Goal: Information Seeking & Learning: Learn about a topic

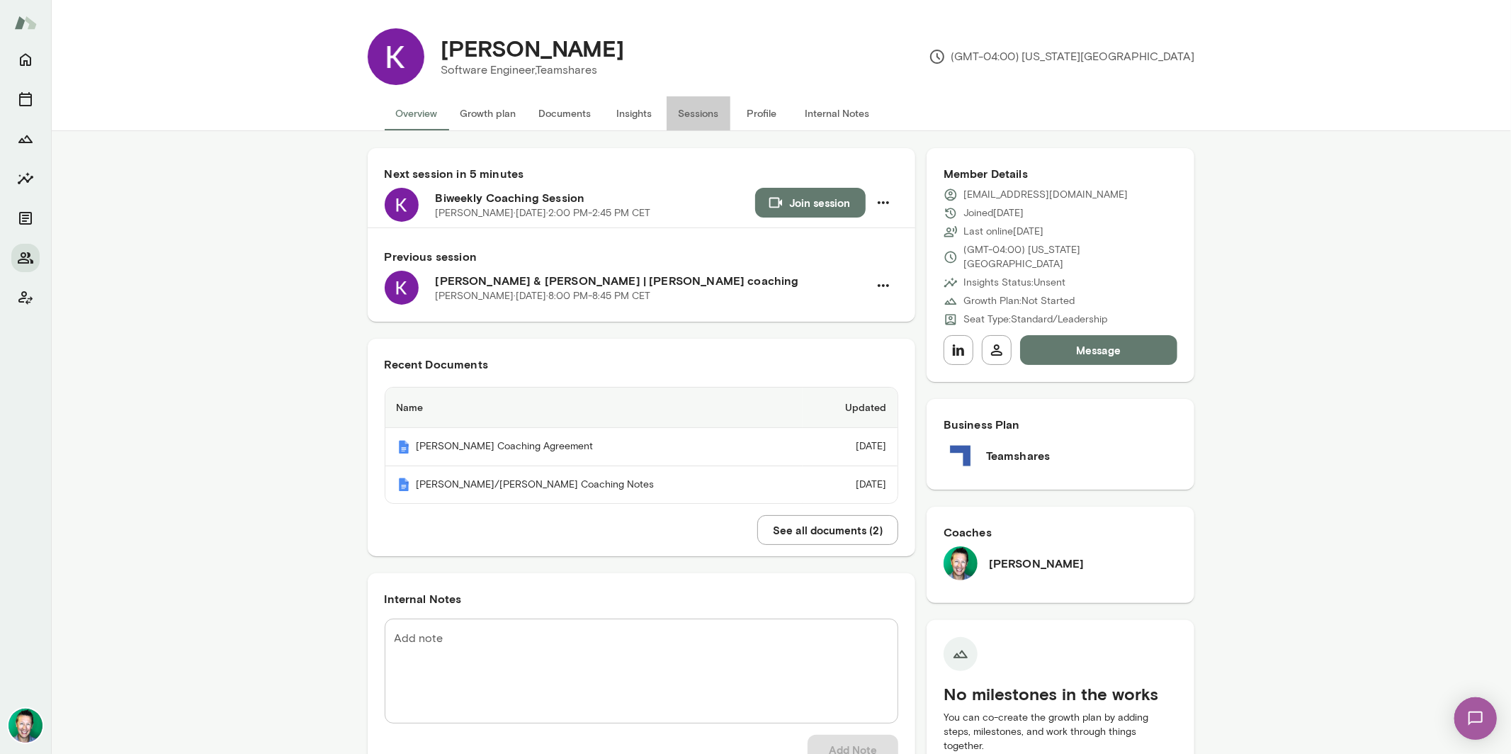
click at [704, 115] on button "Sessions" at bounding box center [699, 113] width 64 height 34
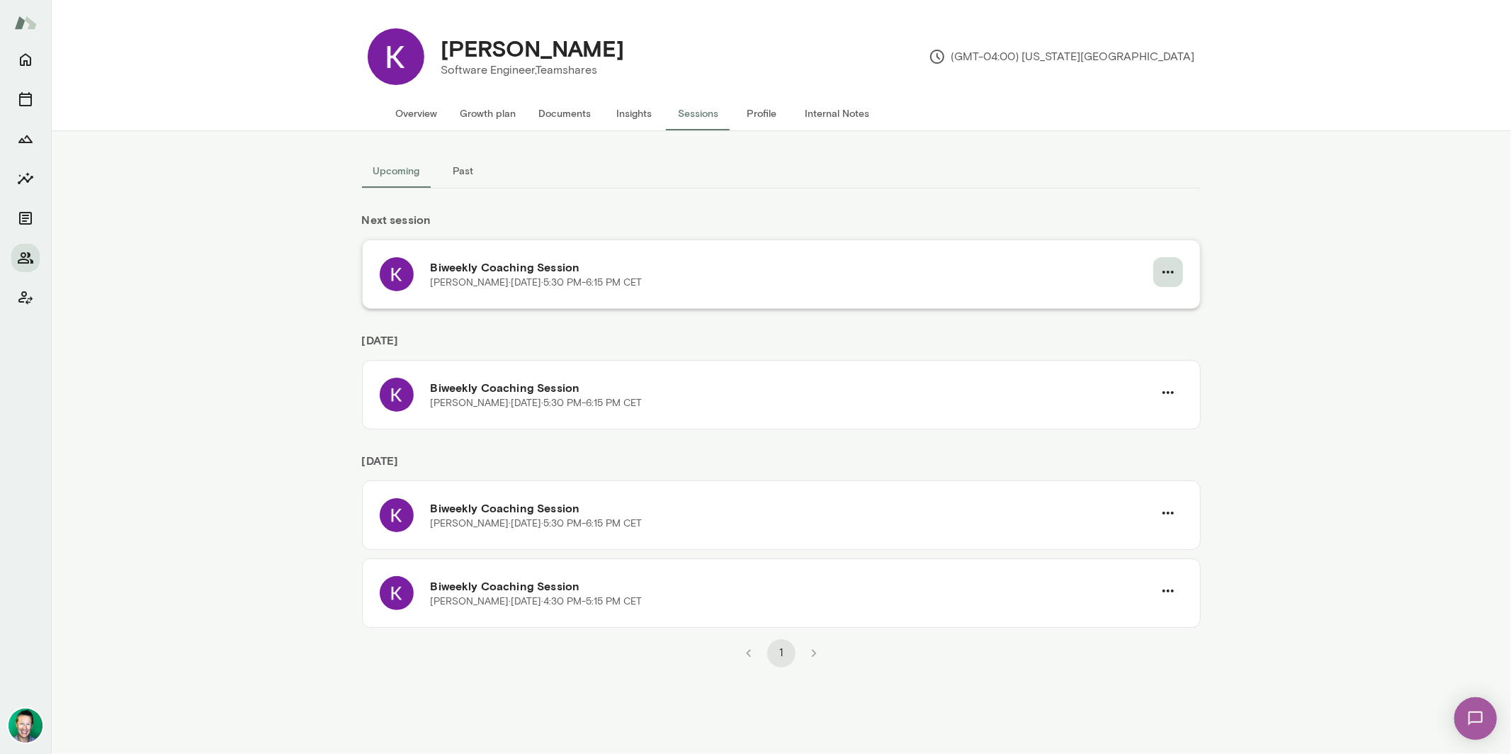
click at [1178, 269] on button "button" at bounding box center [1168, 272] width 30 height 30
click at [1122, 337] on span "Cancel" at bounding box center [1142, 330] width 61 height 17
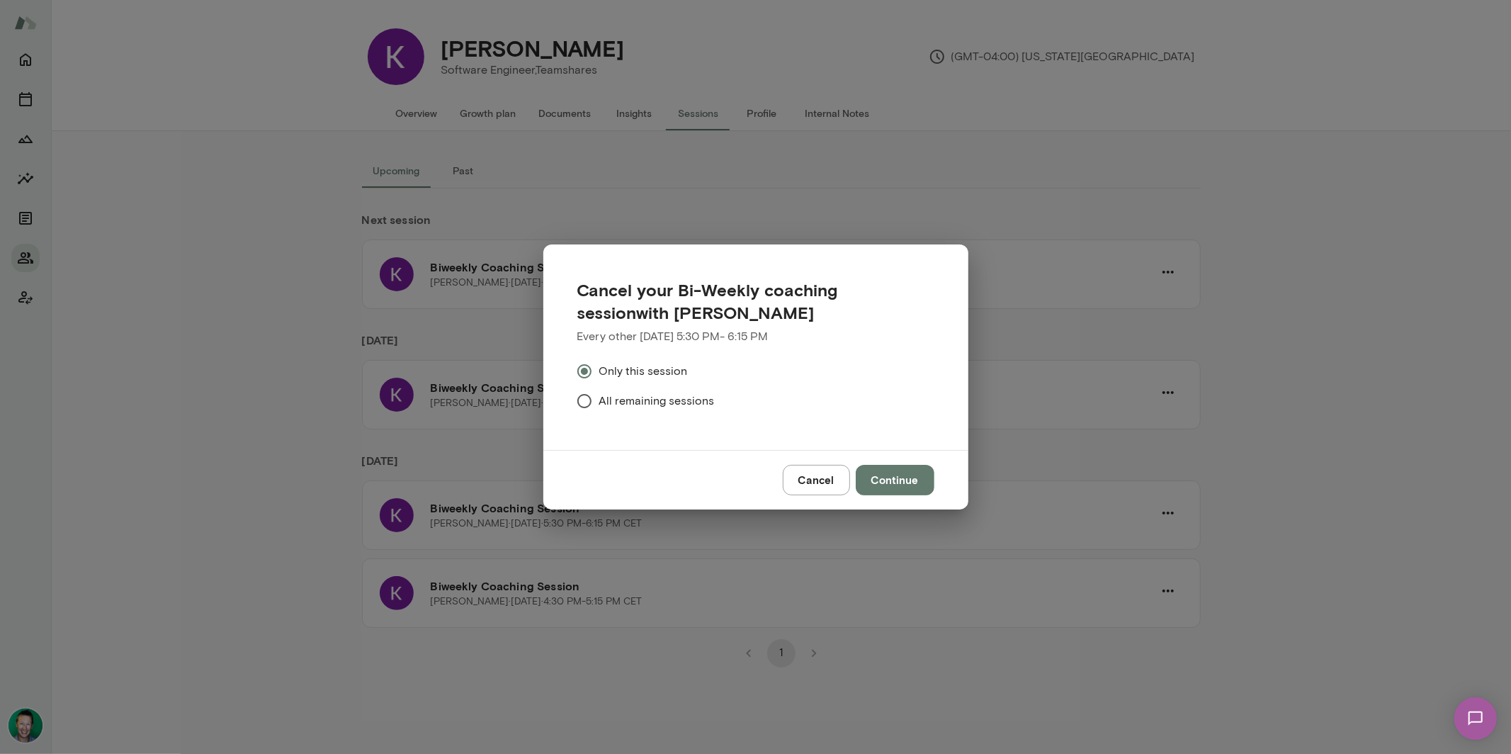
click at [911, 478] on button "Continue" at bounding box center [895, 480] width 79 height 30
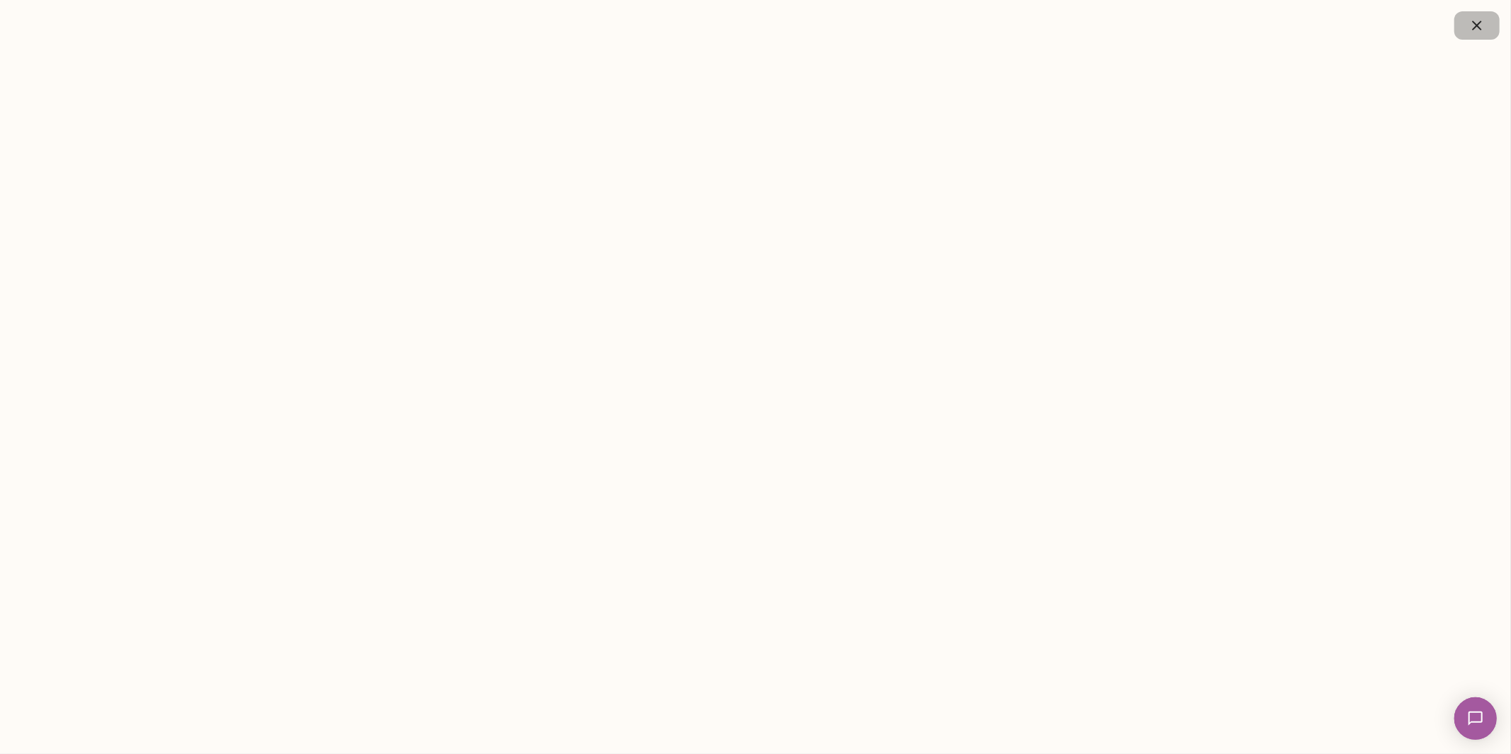
click at [1486, 26] on button "button" at bounding box center [1477, 25] width 45 height 28
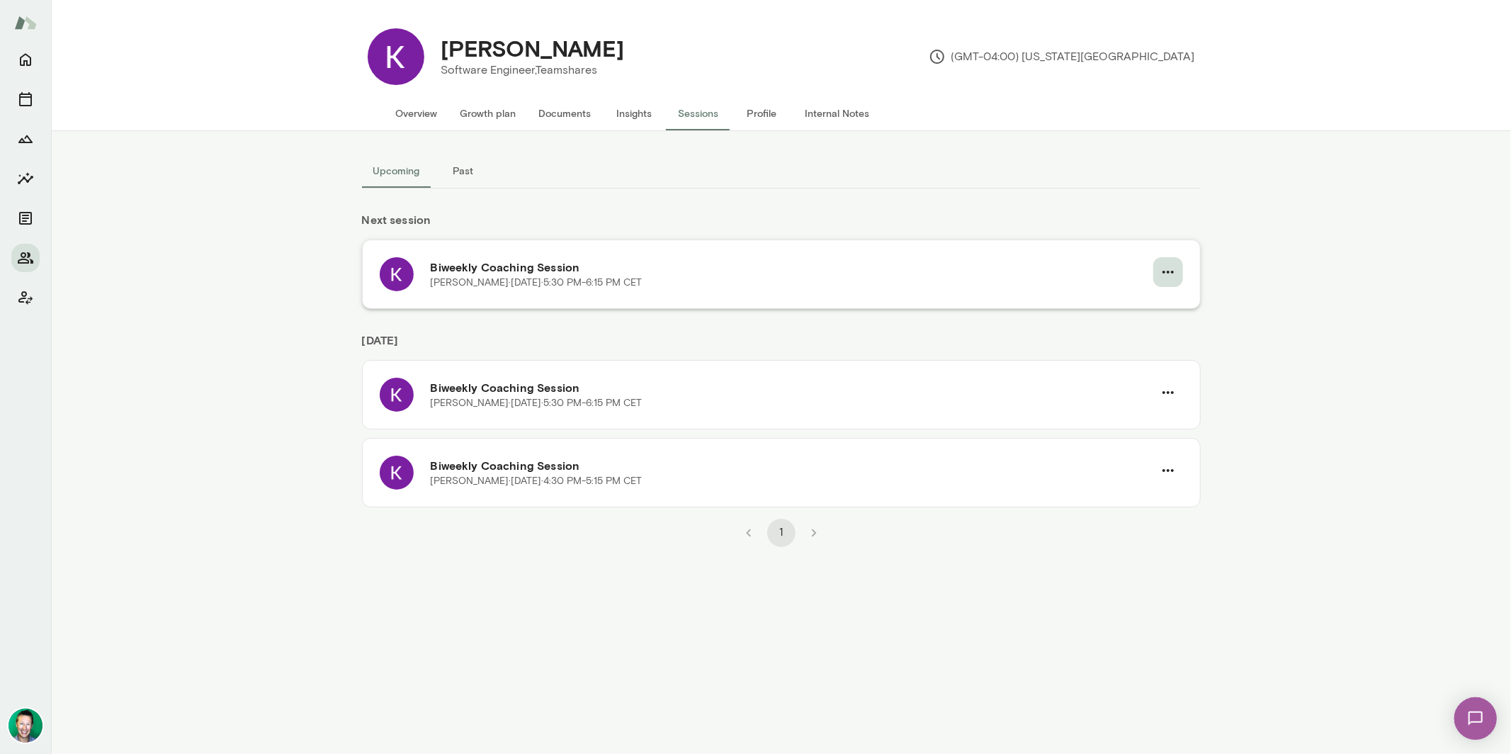
click at [1170, 273] on icon "button" at bounding box center [1168, 272] width 17 height 17
click at [1105, 307] on div at bounding box center [1100, 305] width 26 height 17
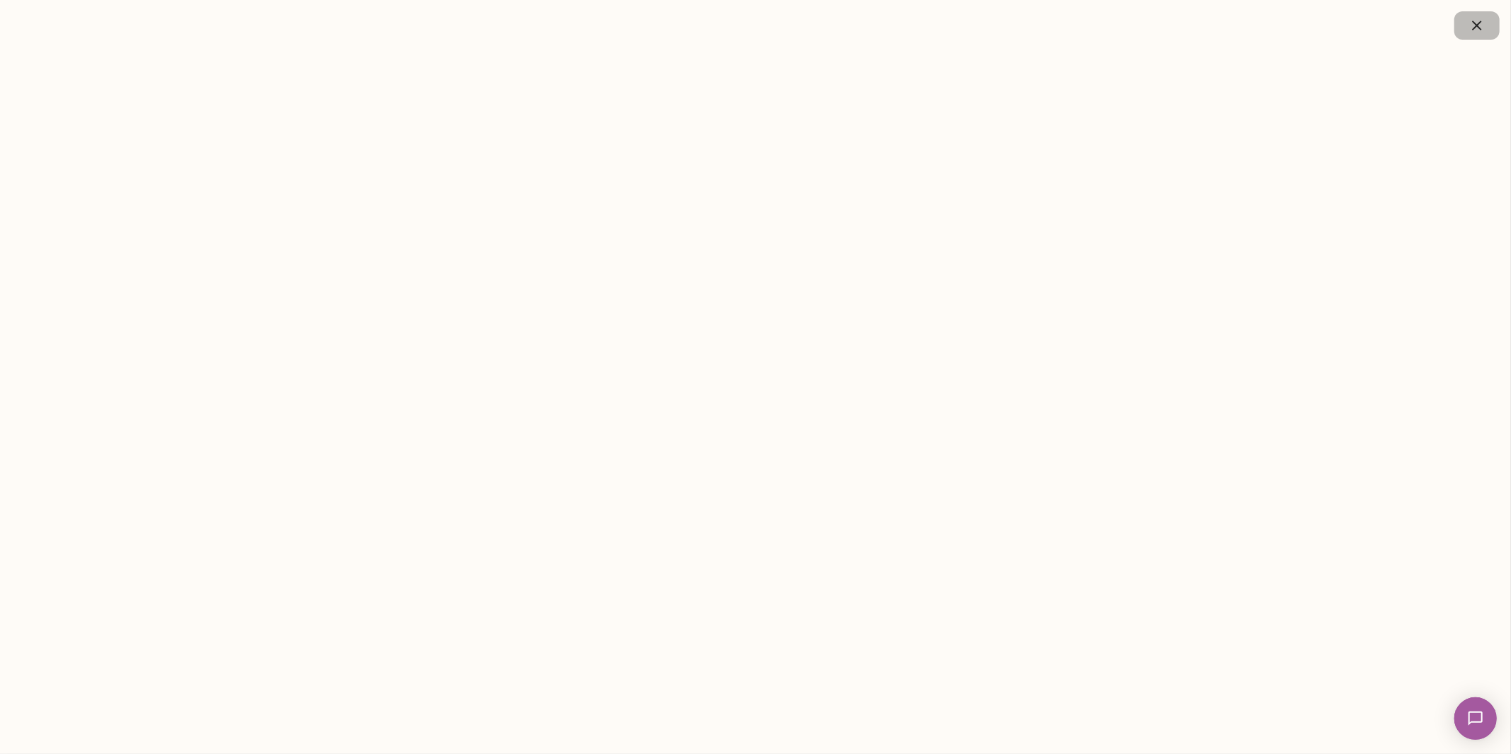
click at [1483, 26] on icon "button" at bounding box center [1477, 25] width 17 height 17
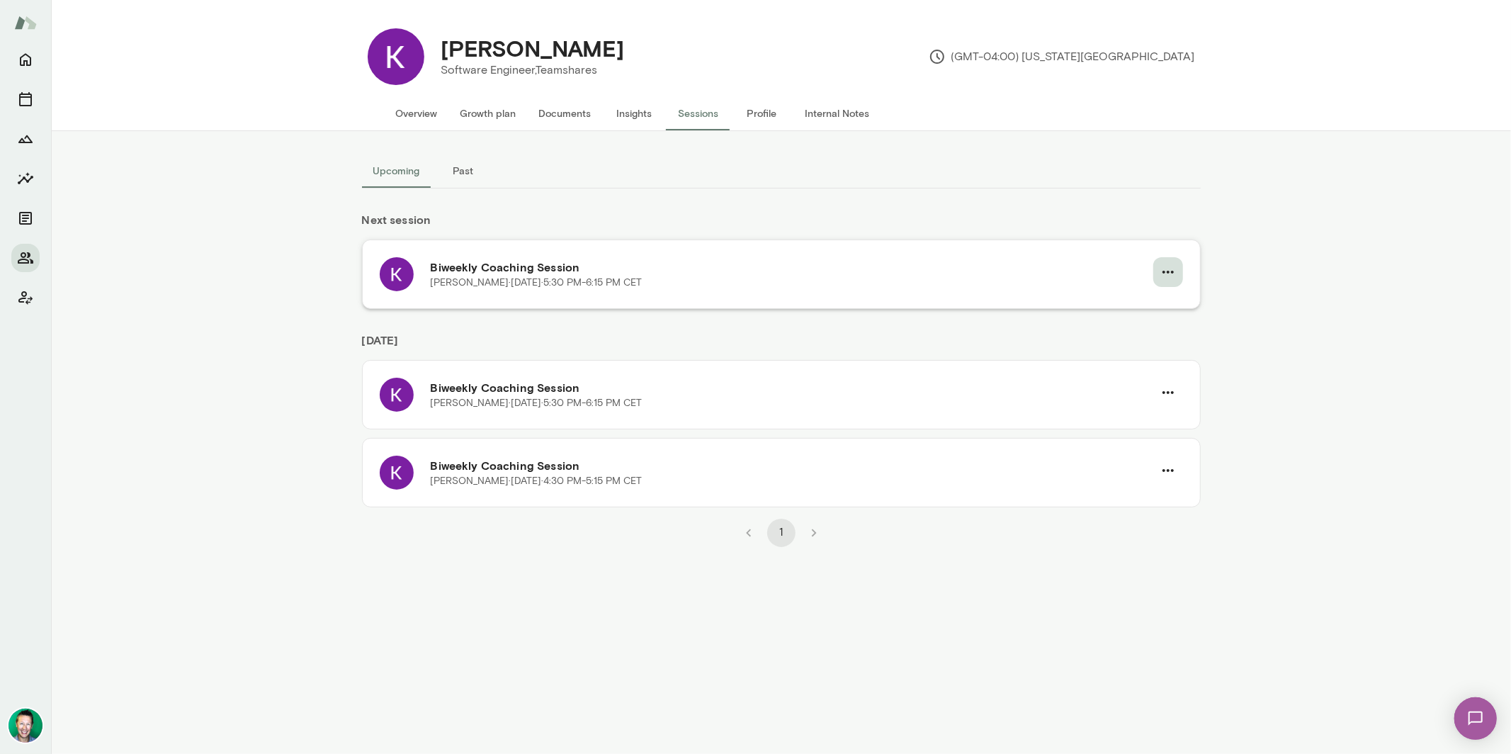
click at [1171, 276] on icon "button" at bounding box center [1168, 272] width 17 height 17
click at [1126, 301] on span "Reschedule" at bounding box center [1142, 305] width 61 height 17
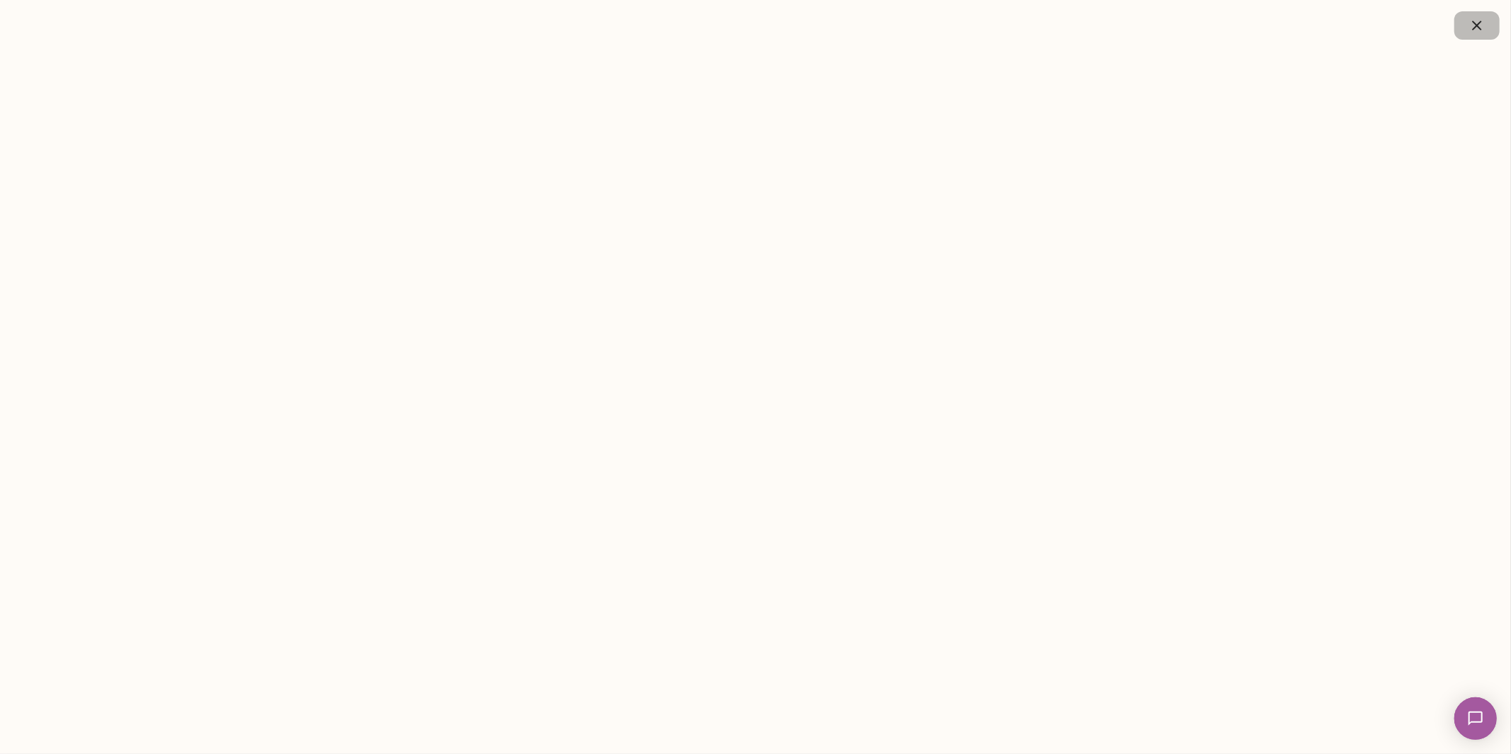
click at [1477, 21] on icon "button" at bounding box center [1477, 25] width 17 height 17
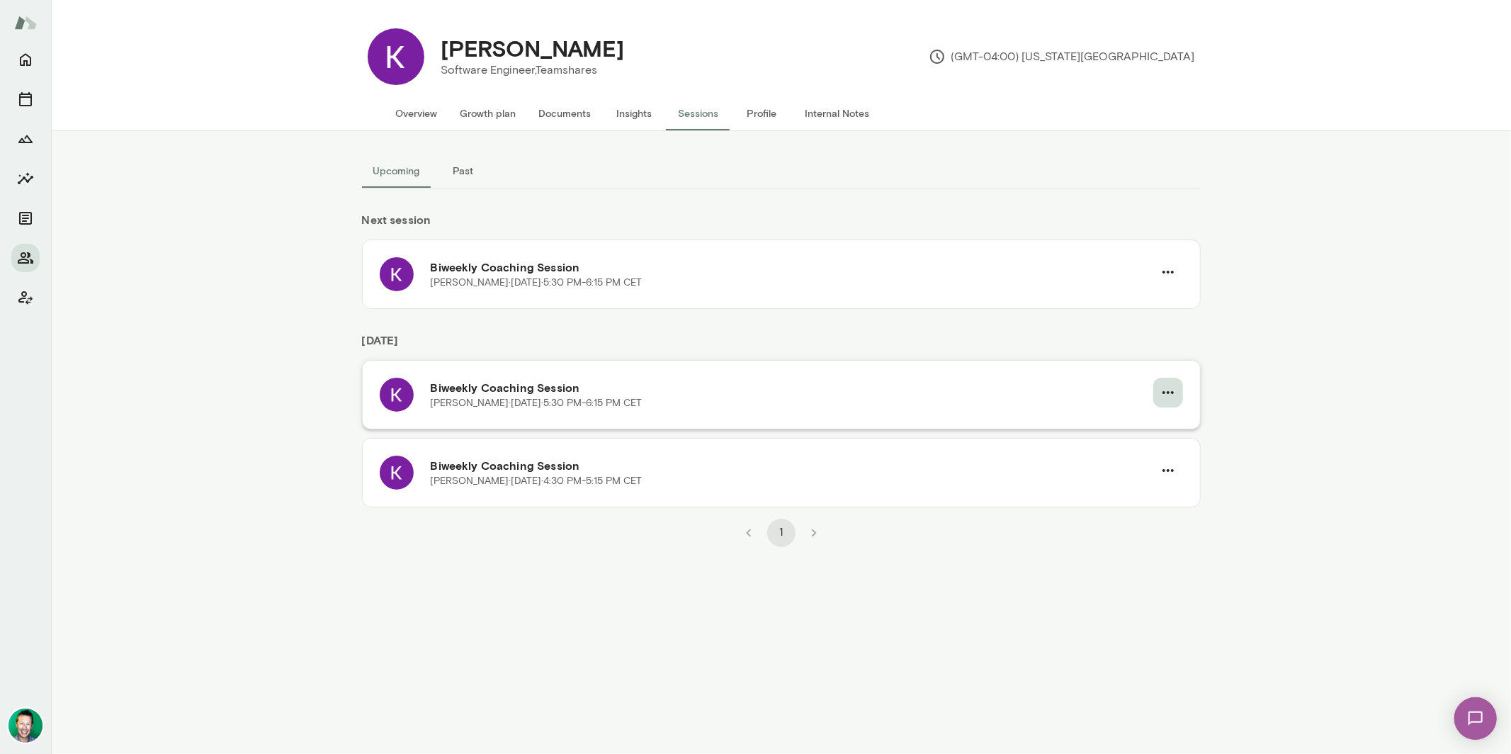
click at [1169, 390] on icon "button" at bounding box center [1168, 392] width 17 height 17
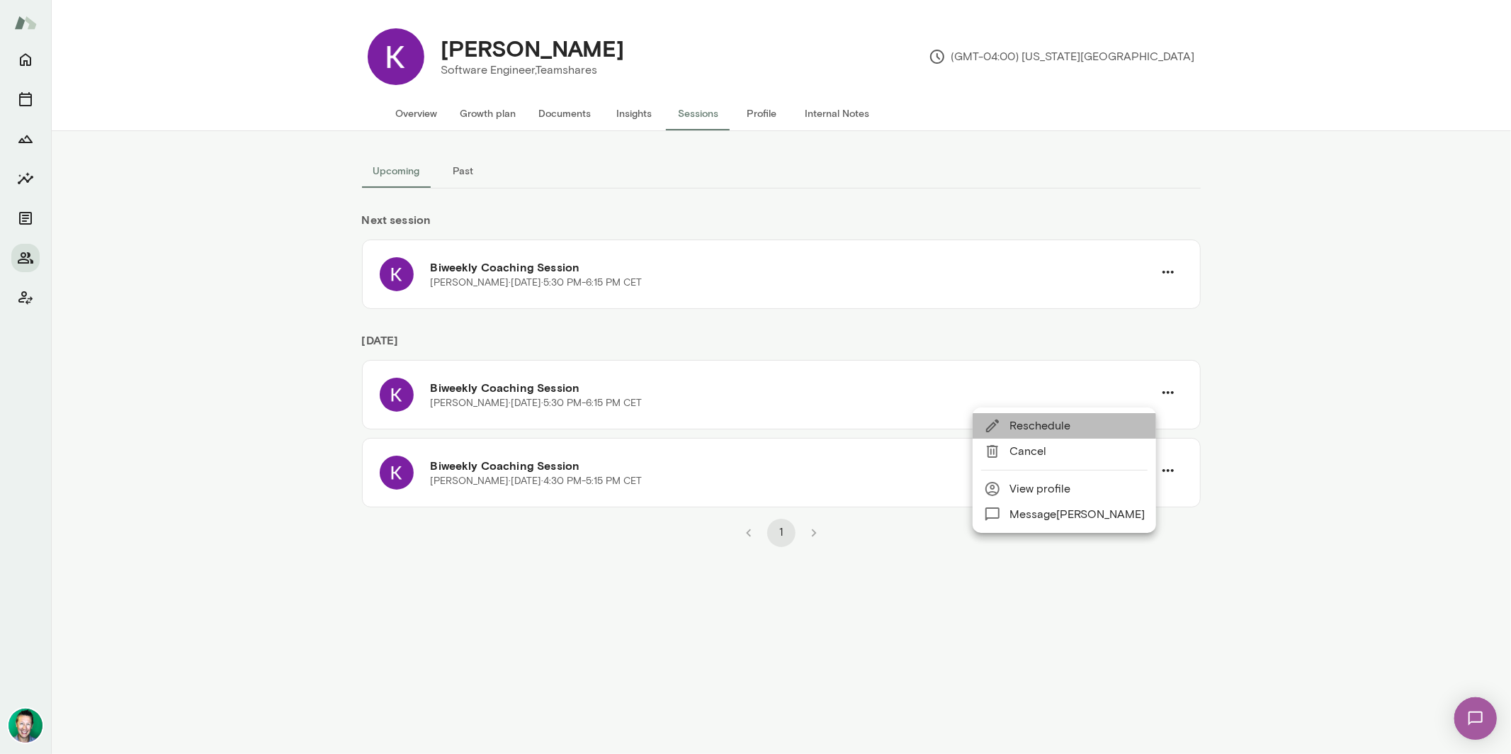
click at [1065, 425] on span "Reschedule" at bounding box center [1077, 425] width 135 height 17
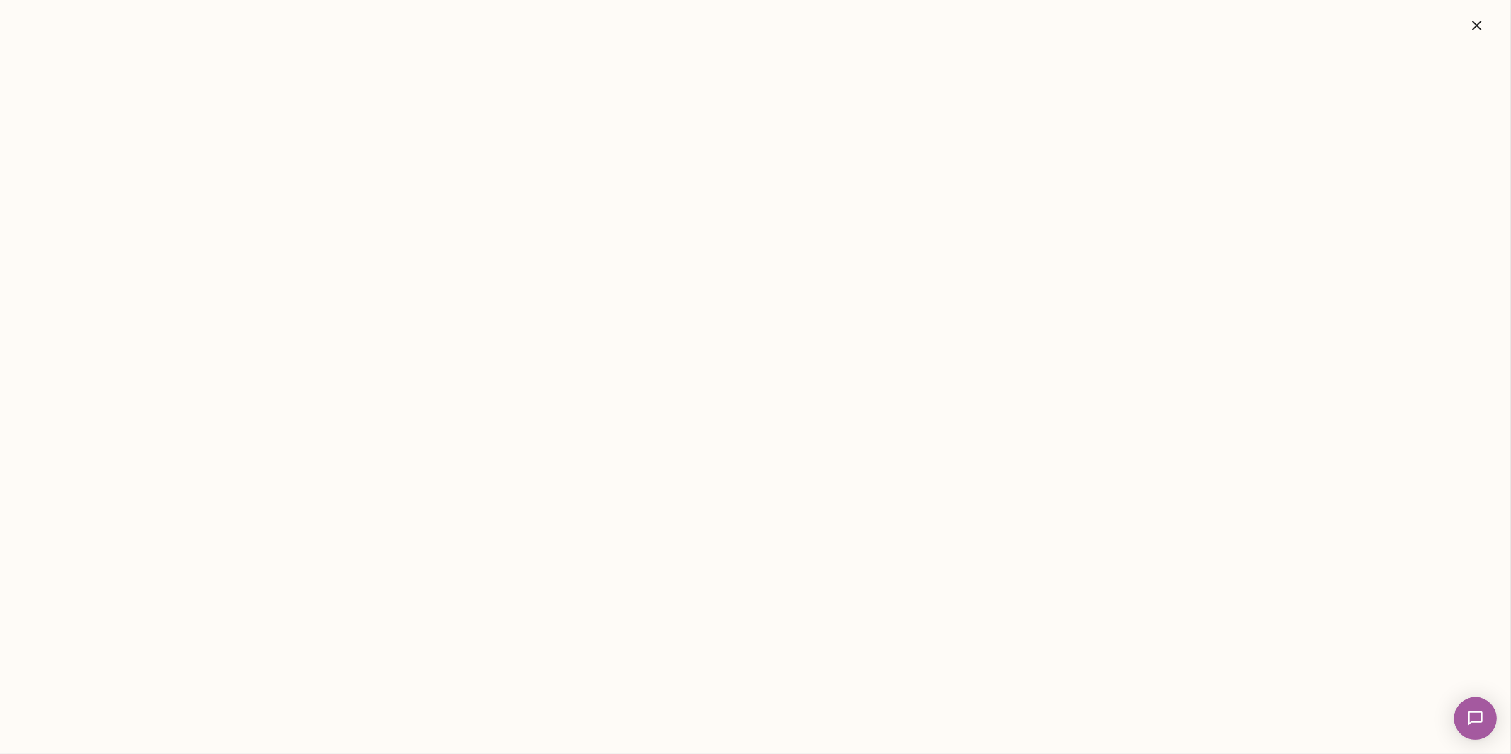
click at [1483, 27] on icon "button" at bounding box center [1477, 25] width 17 height 17
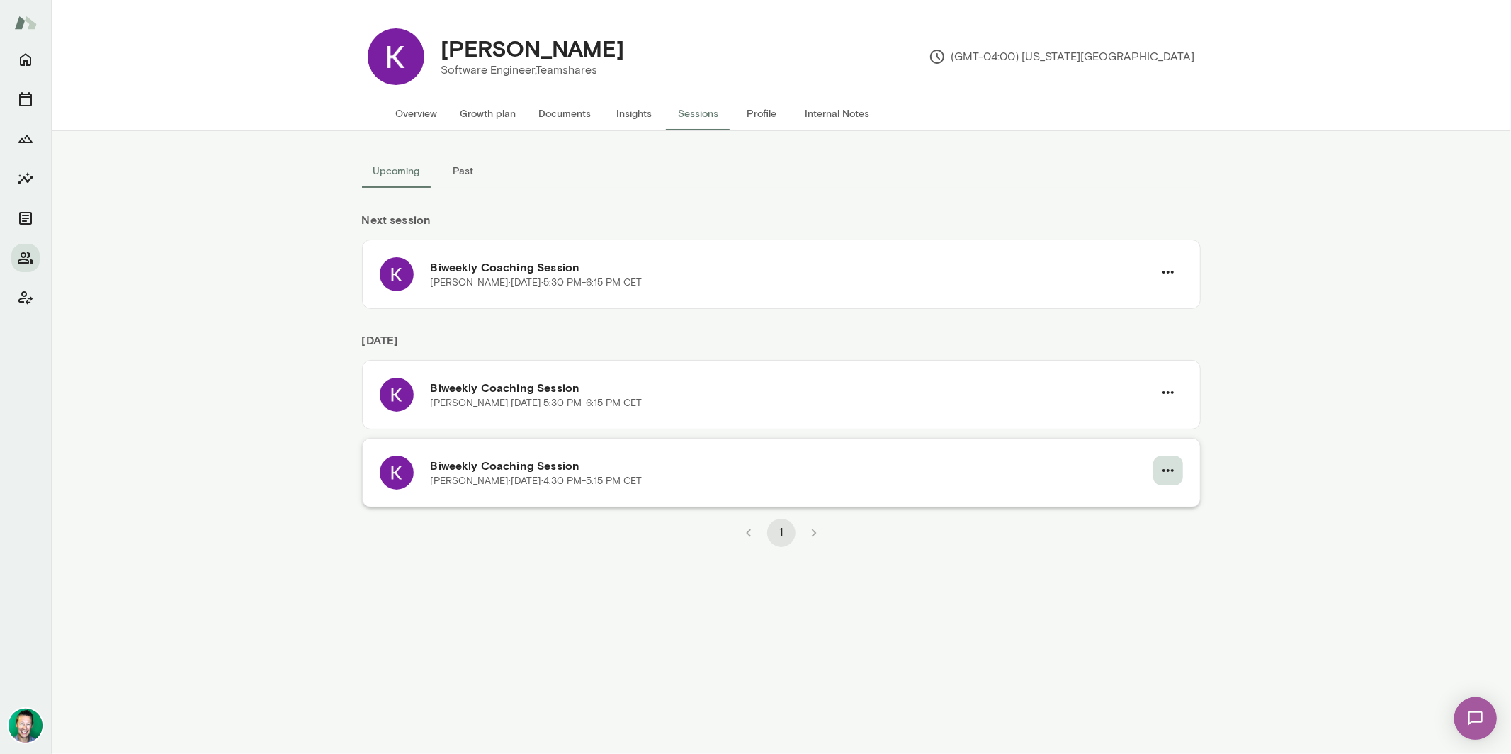
click at [1171, 473] on icon "button" at bounding box center [1168, 470] width 17 height 17
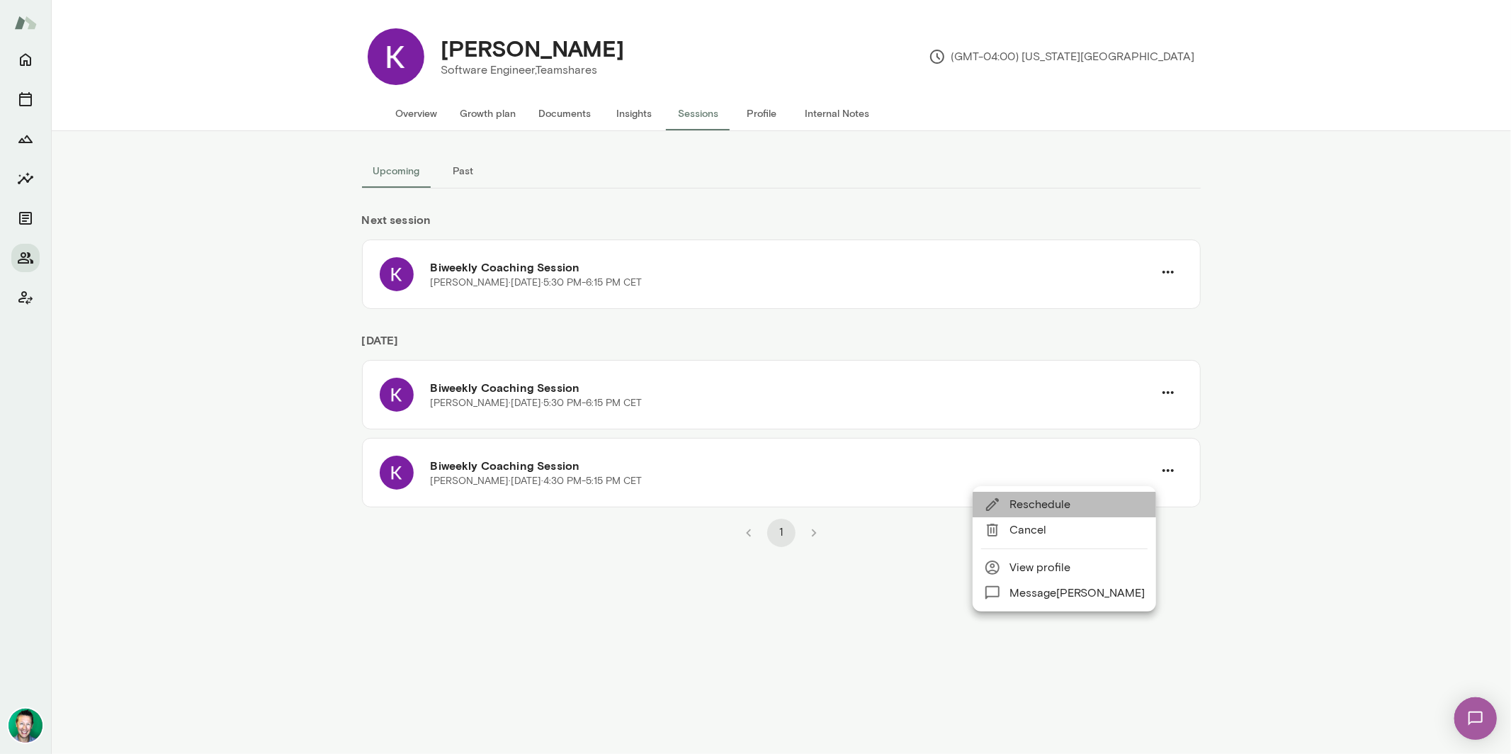
click at [1051, 502] on span "Reschedule" at bounding box center [1077, 504] width 135 height 17
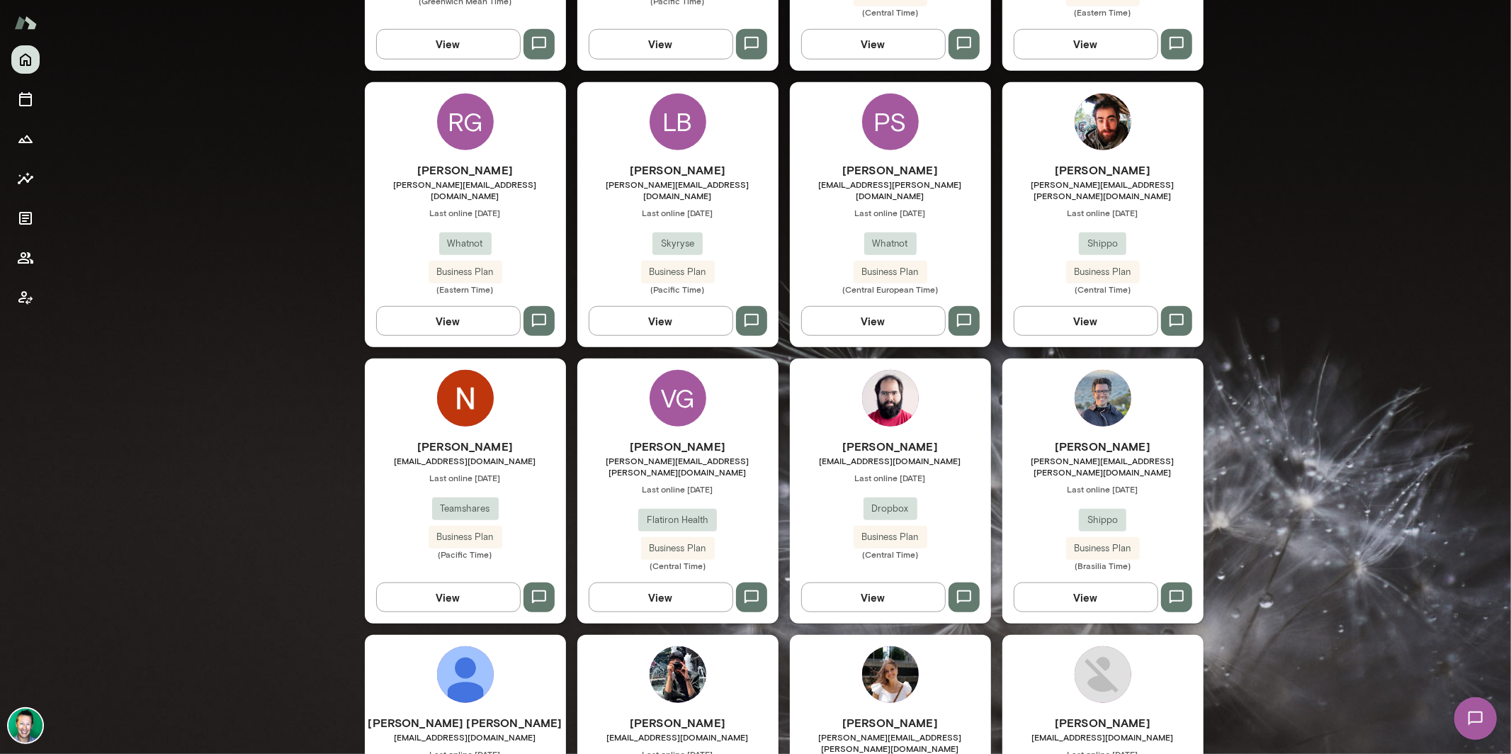
scroll to position [1822, 0]
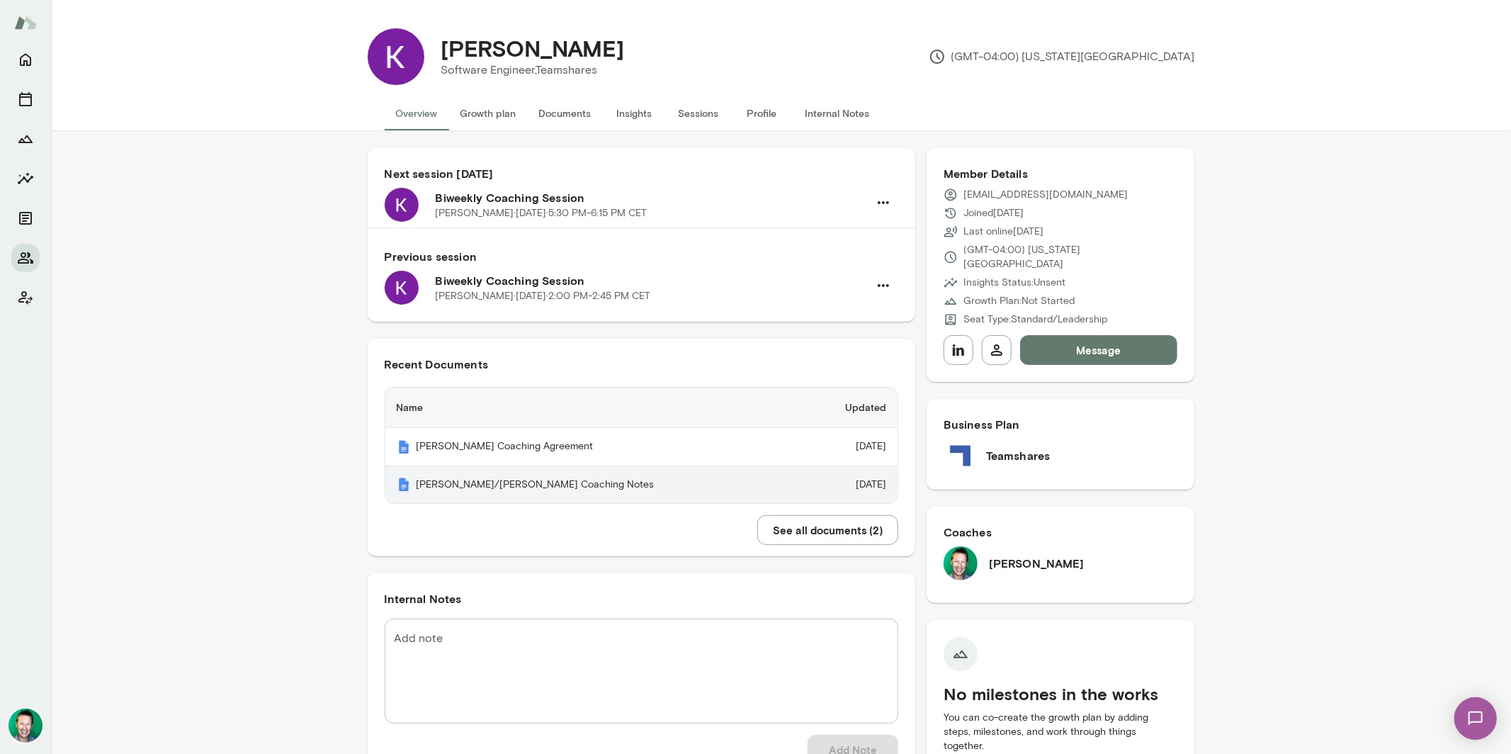
click at [500, 485] on th "[PERSON_NAME]/[PERSON_NAME] Coaching Notes" at bounding box center [593, 485] width 417 height 38
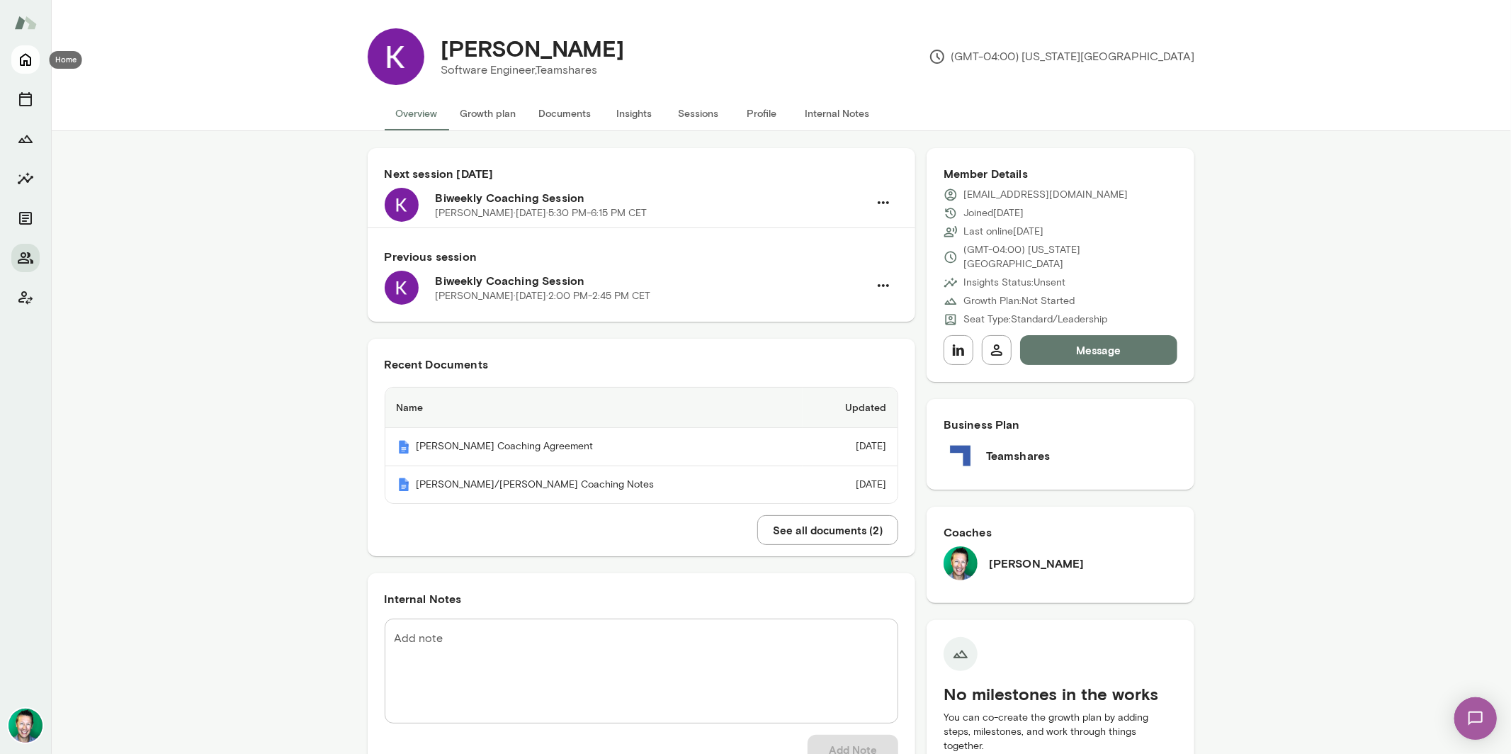
click at [35, 55] on button "Home" at bounding box center [25, 59] width 28 height 28
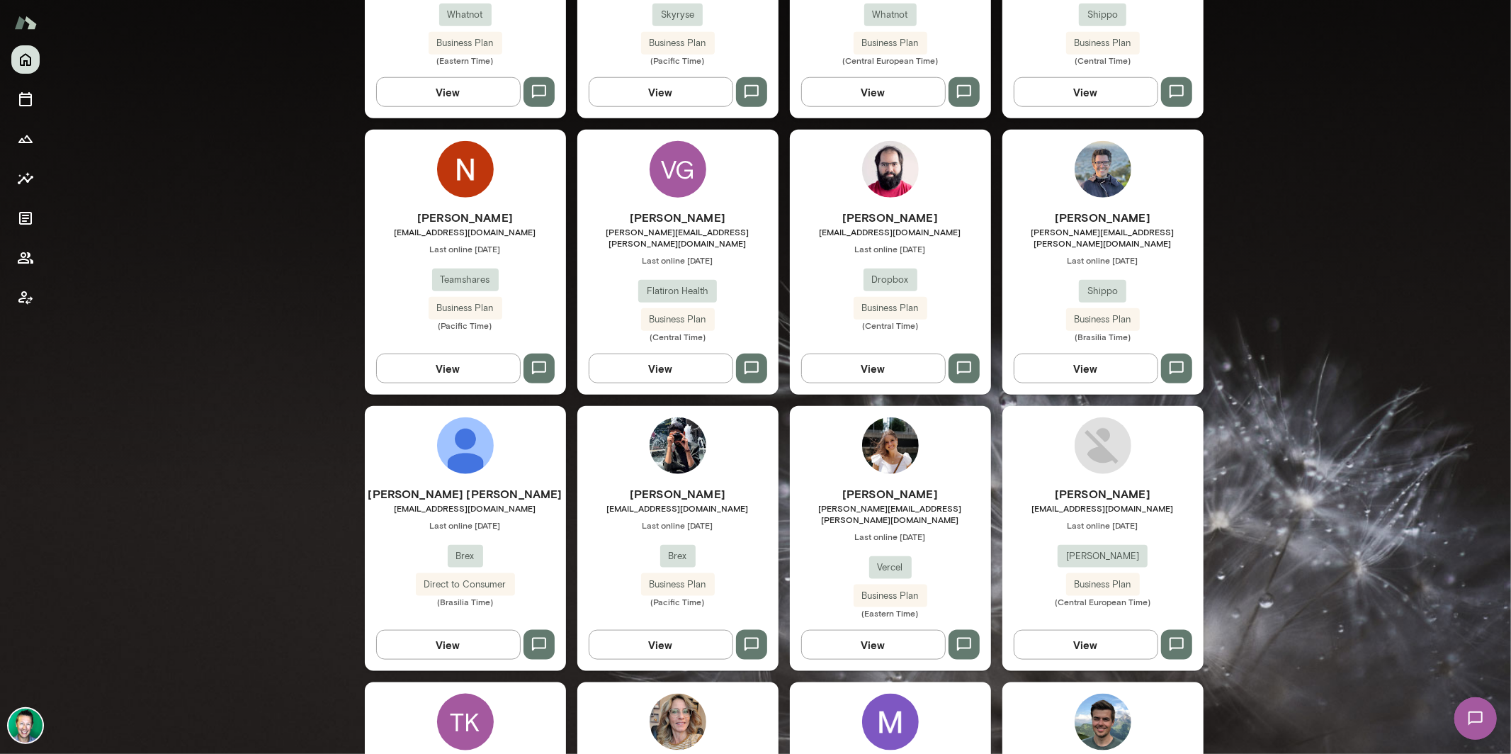
scroll to position [1139, 0]
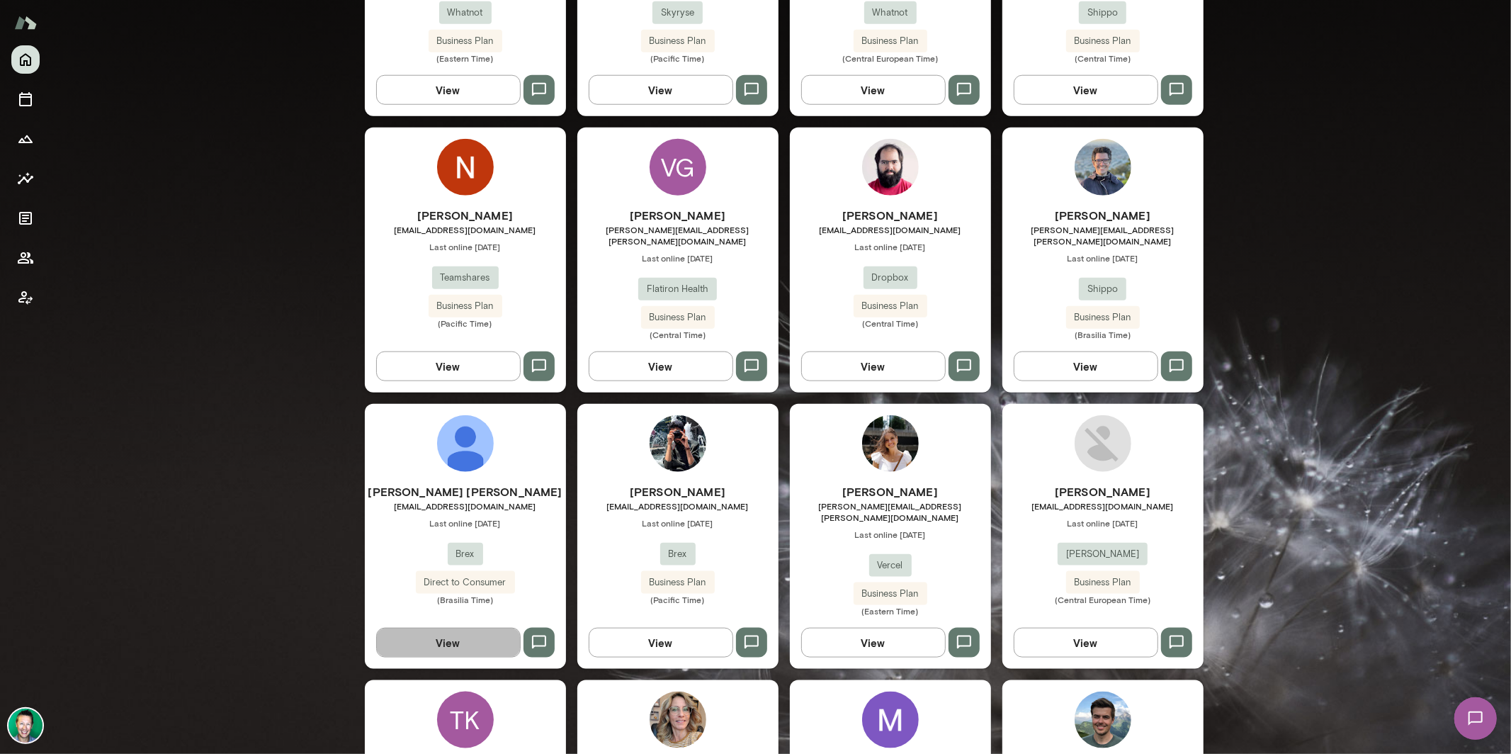
click at [446, 628] on button "View" at bounding box center [448, 643] width 145 height 30
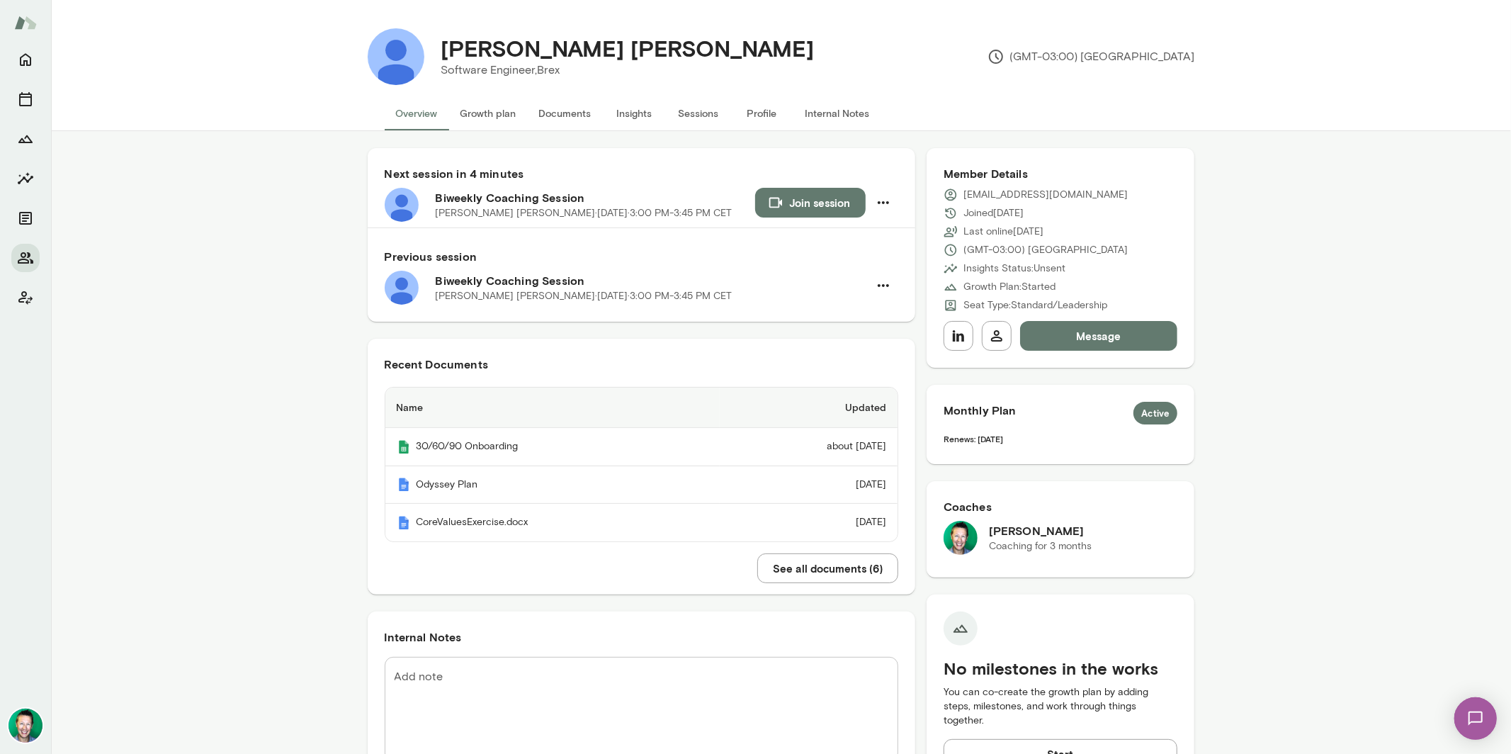
click at [785, 562] on button "See all documents ( 6 )" at bounding box center [827, 568] width 141 height 30
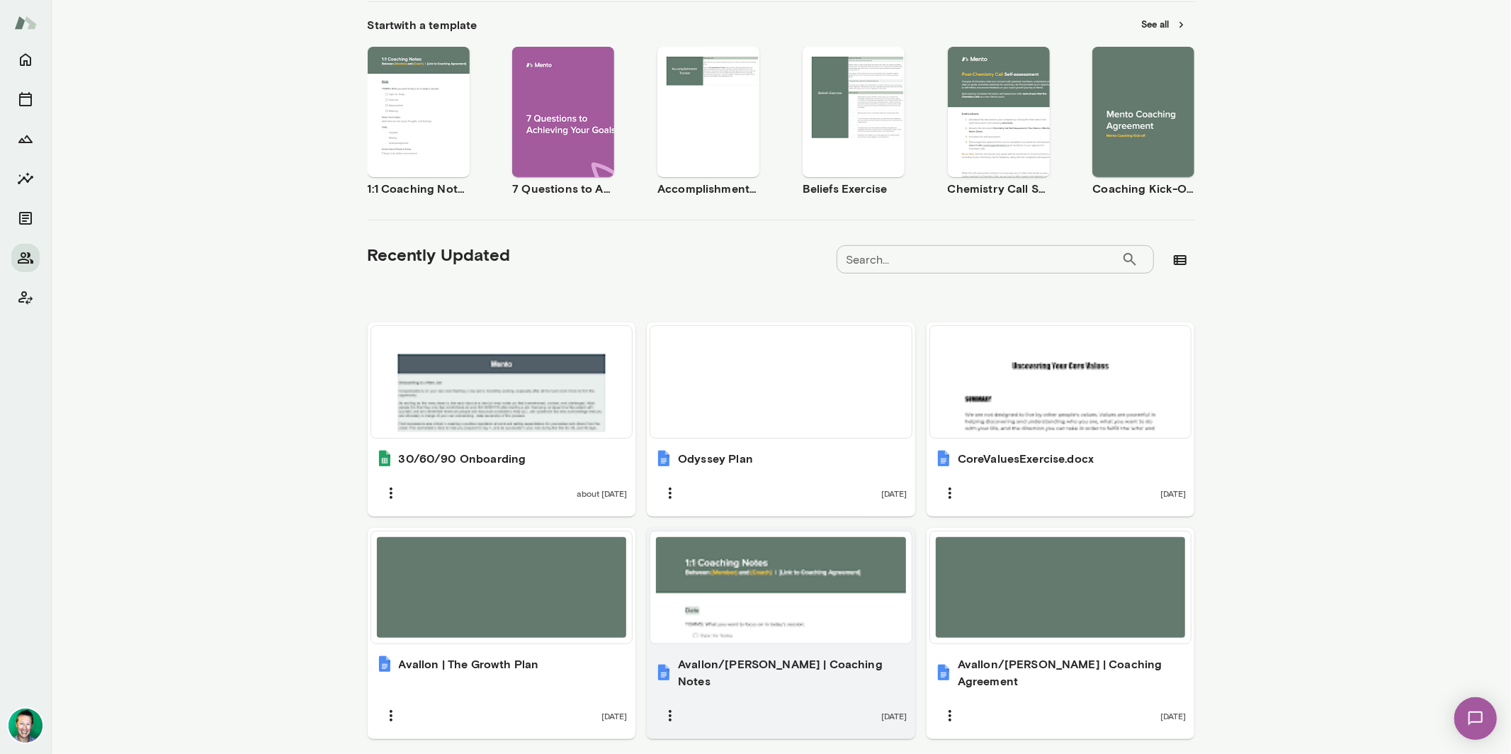
scroll to position [235, 0]
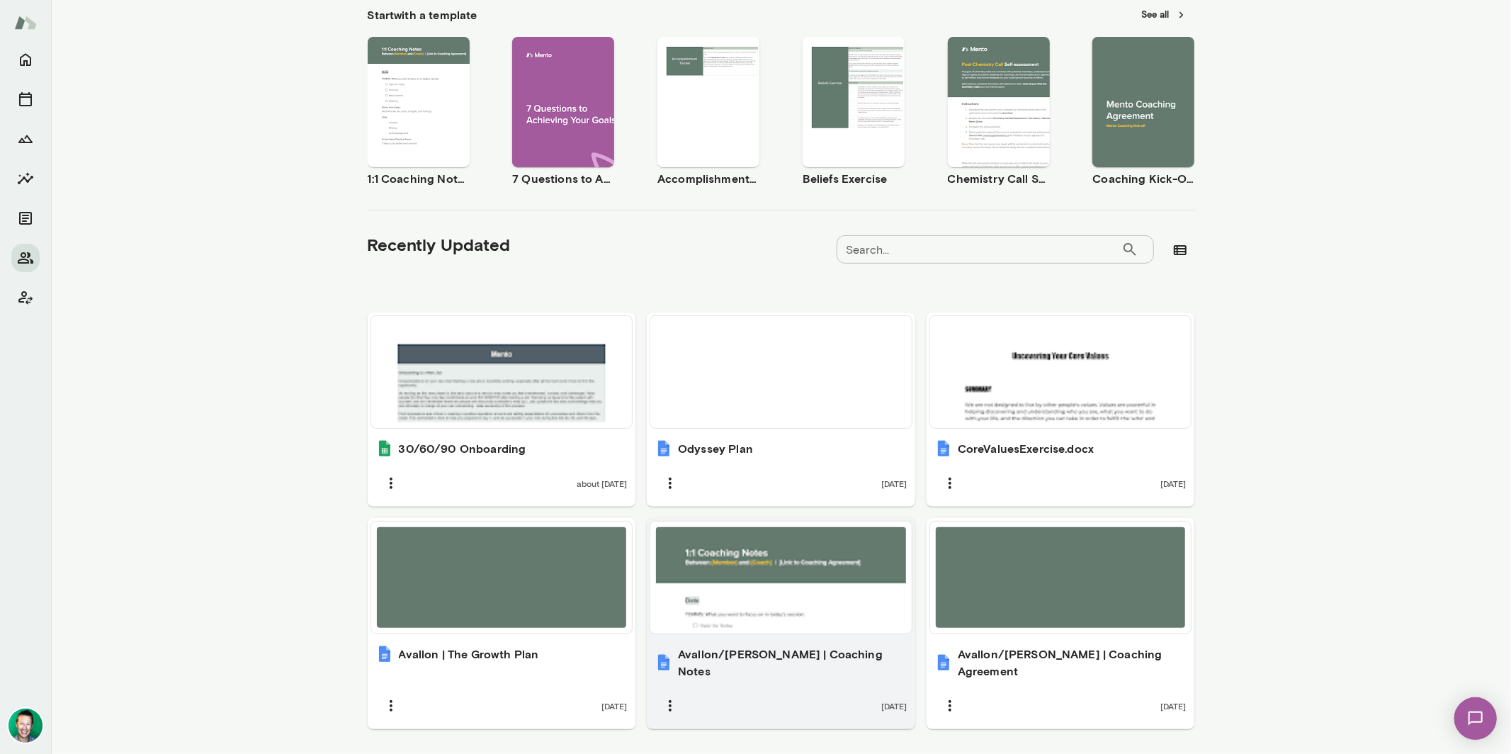
click at [760, 560] on div at bounding box center [781, 577] width 250 height 101
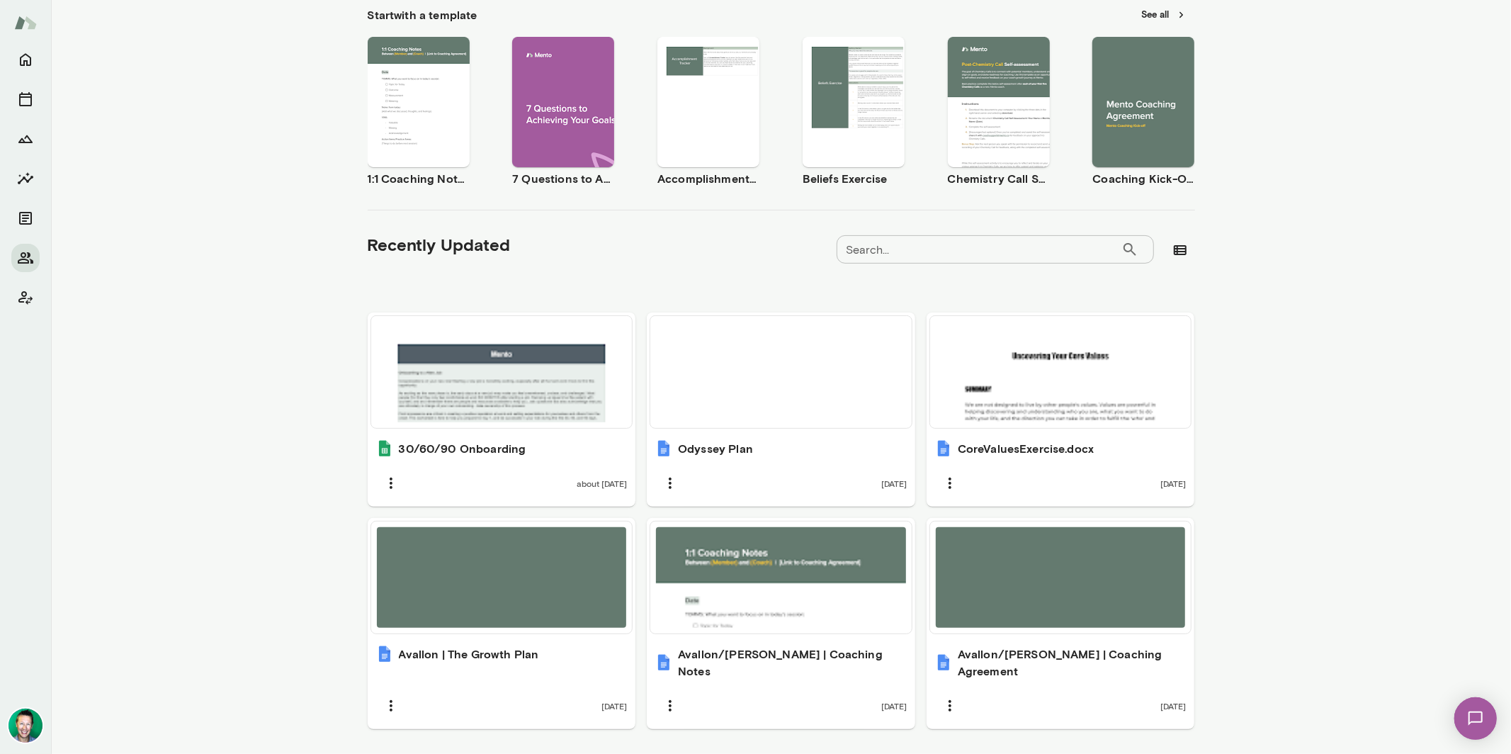
click at [1475, 710] on img at bounding box center [1475, 718] width 58 height 58
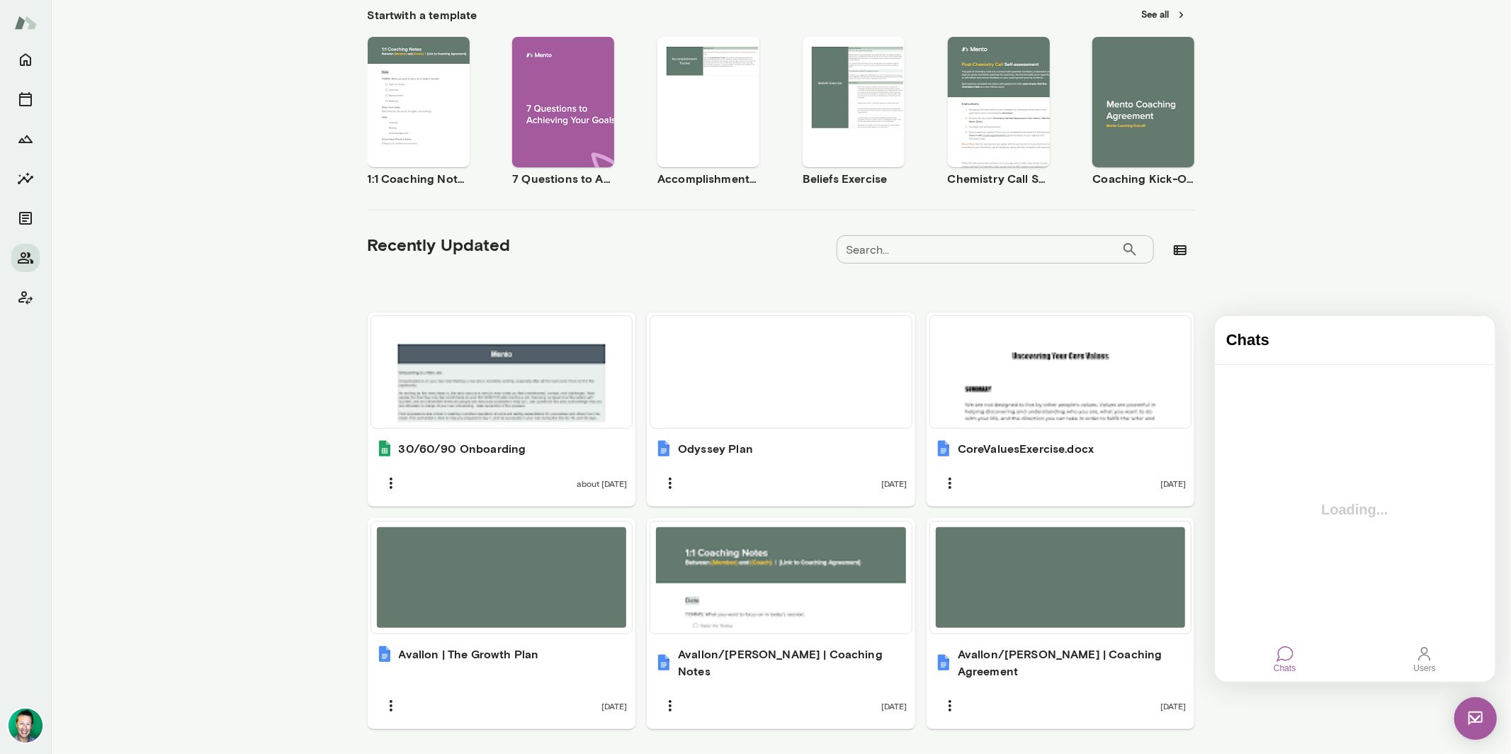
scroll to position [0, 0]
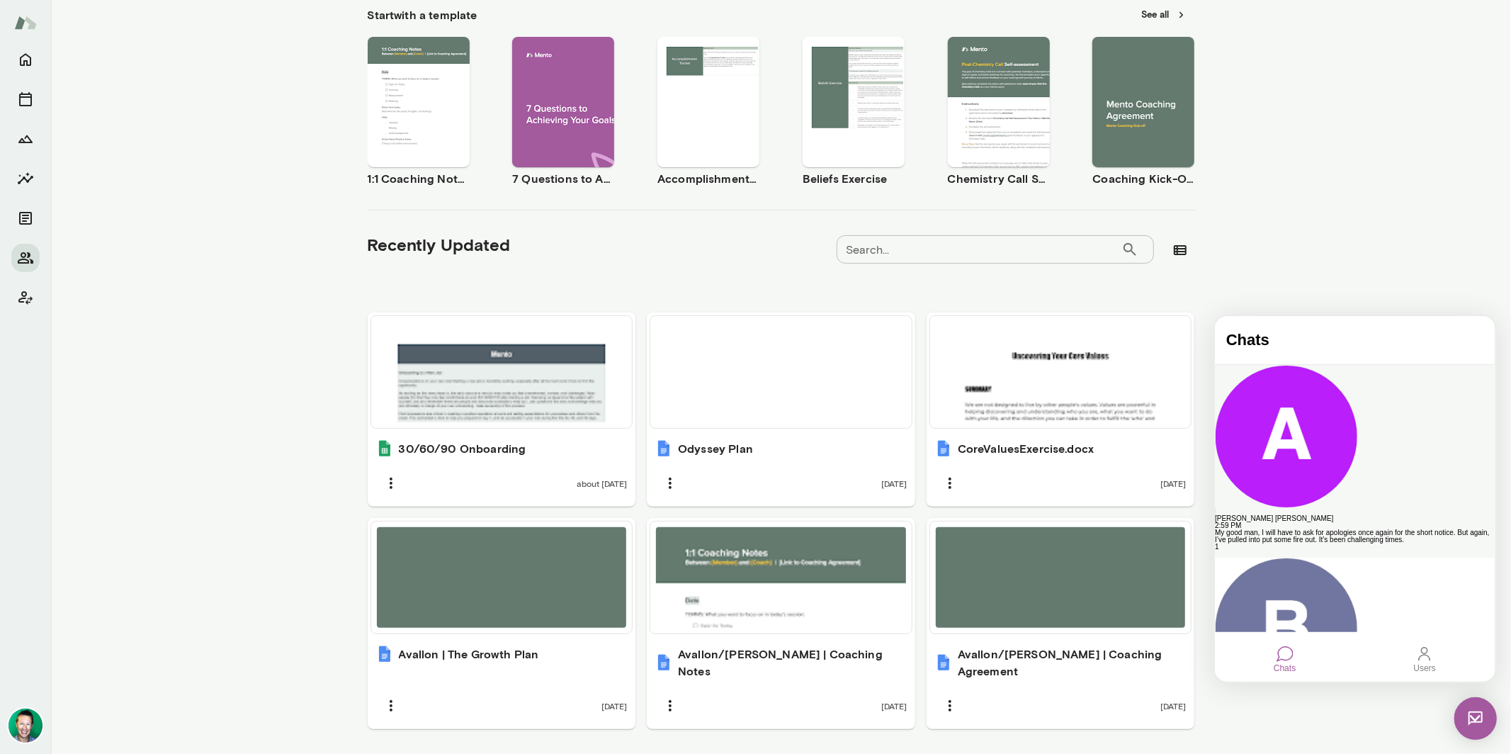
click at [1333, 514] on div "[PERSON_NAME] [PERSON_NAME]" at bounding box center [1354, 517] width 280 height 7
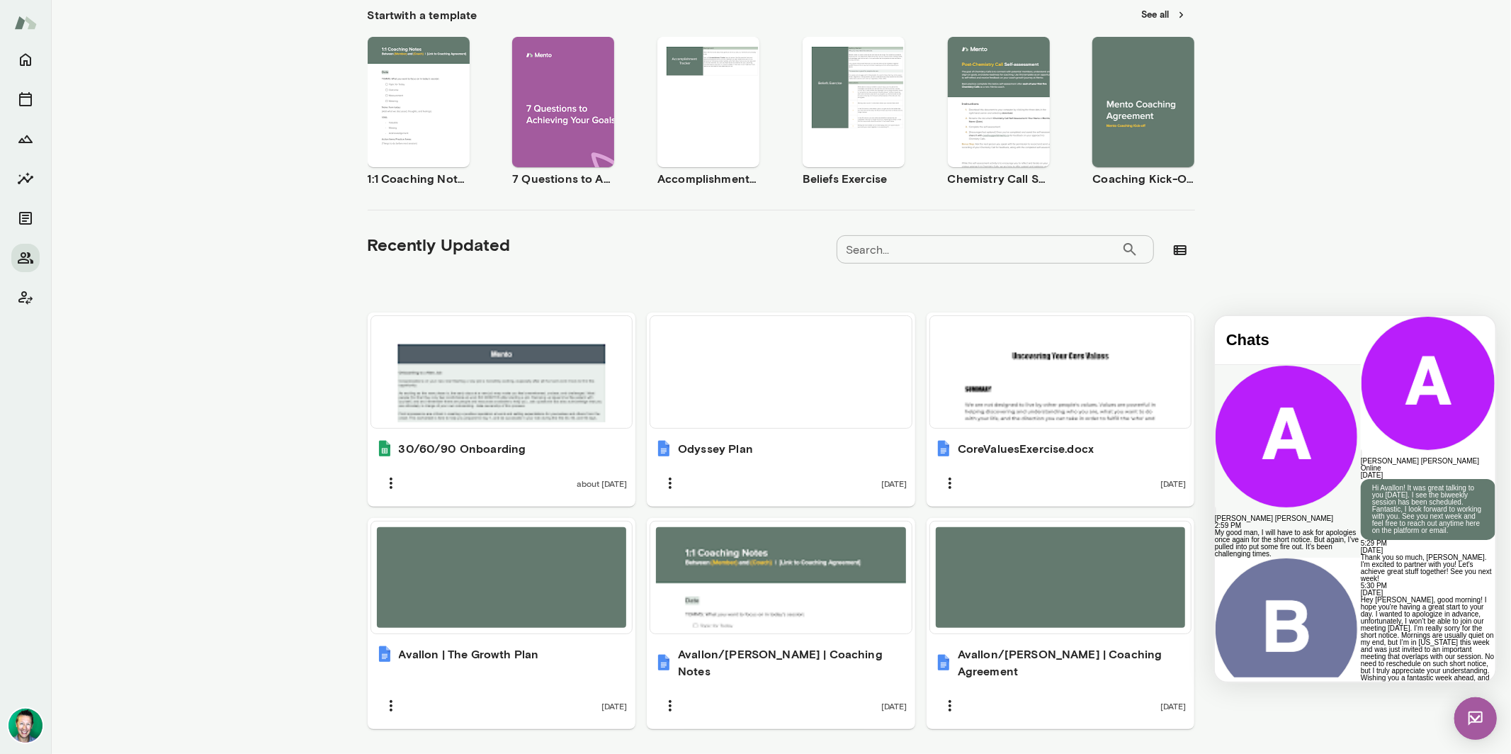
scroll to position [2102, 0]
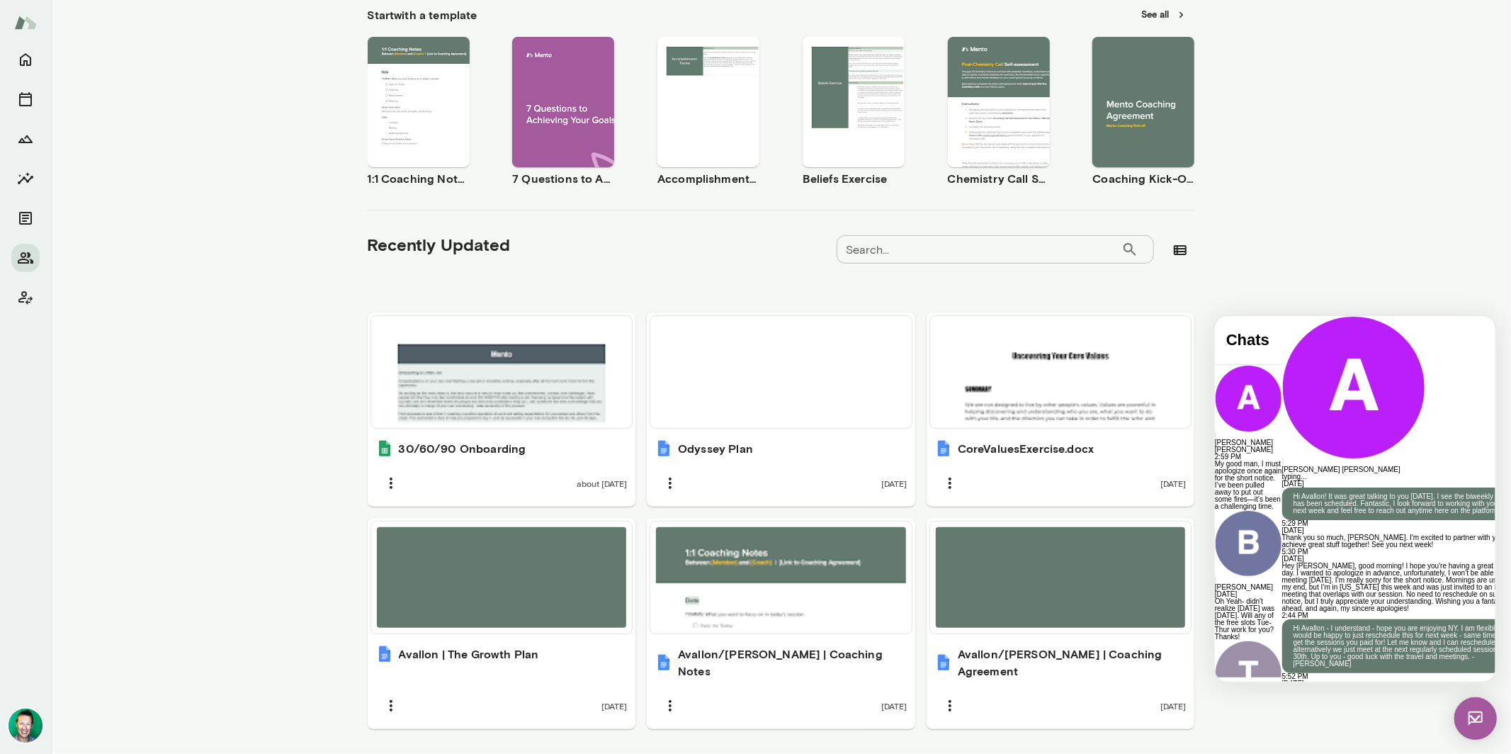
click at [30, 60] on icon "Home" at bounding box center [25, 59] width 17 height 17
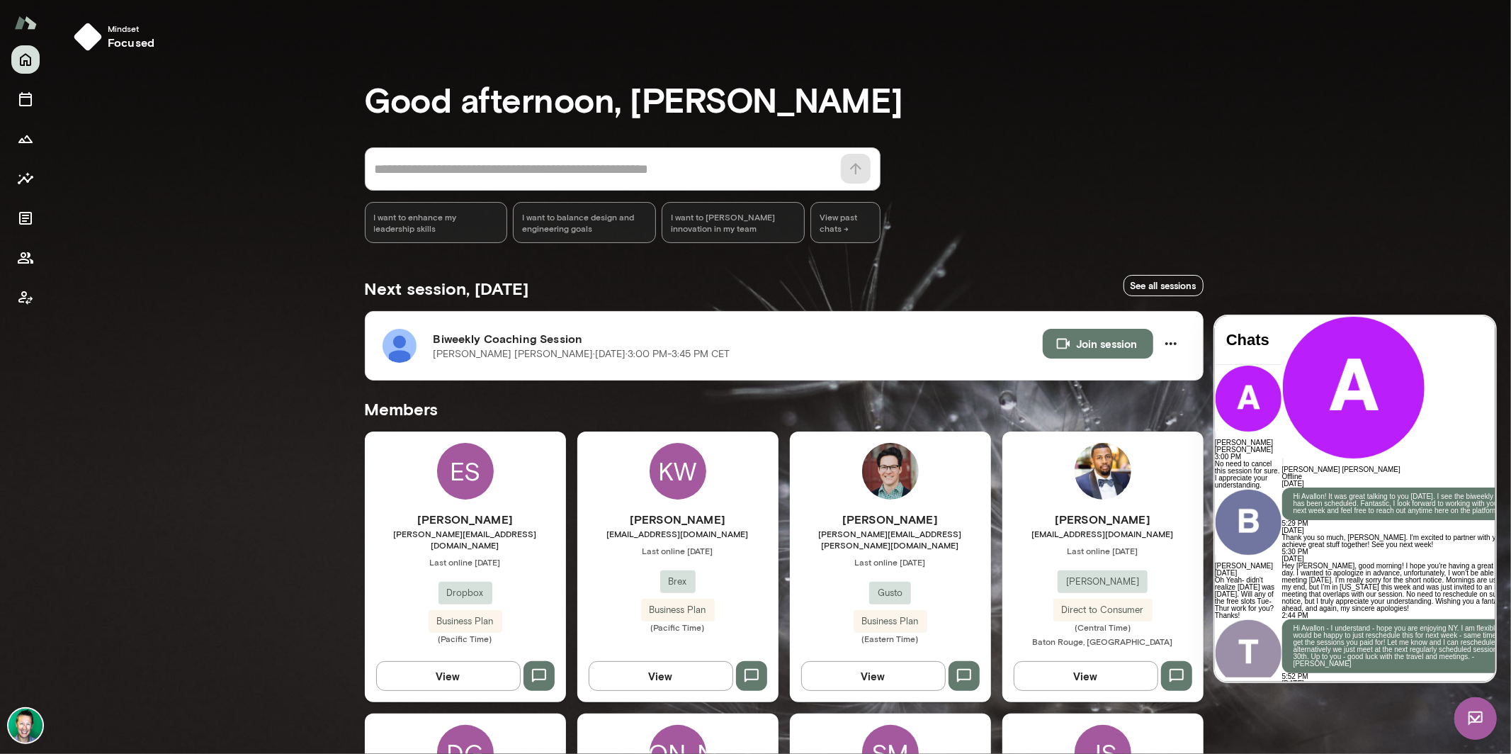
scroll to position [2260, 0]
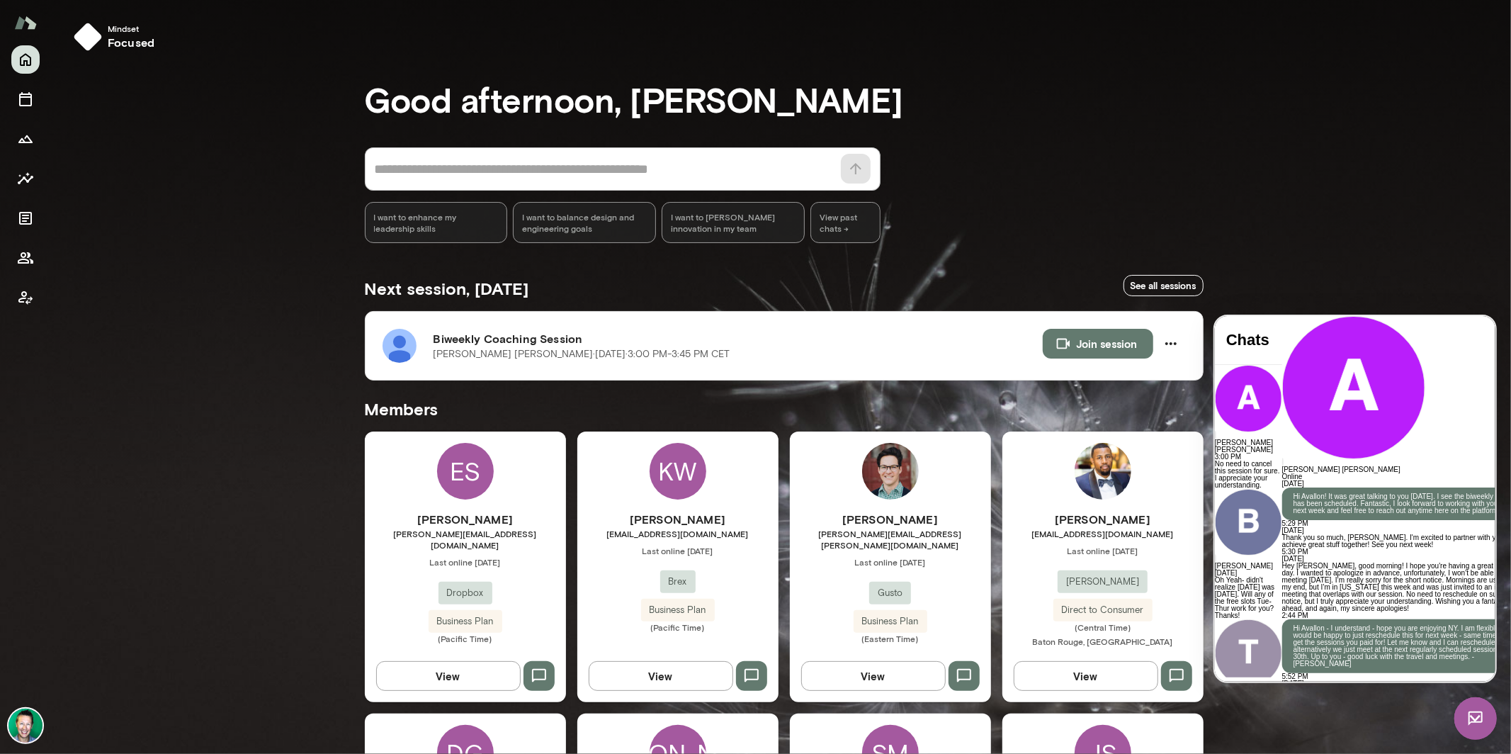
click at [1472, 706] on img at bounding box center [1475, 717] width 43 height 43
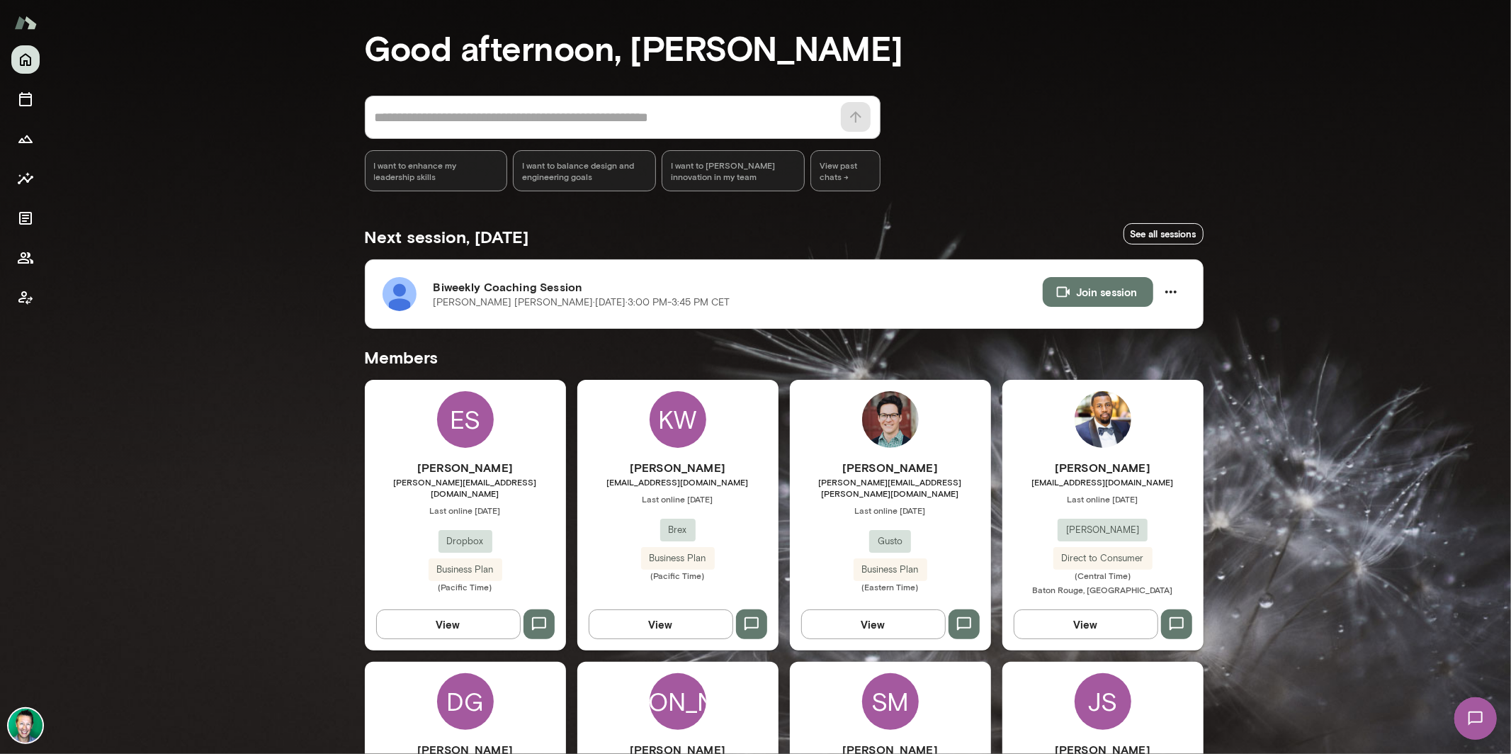
scroll to position [55, 0]
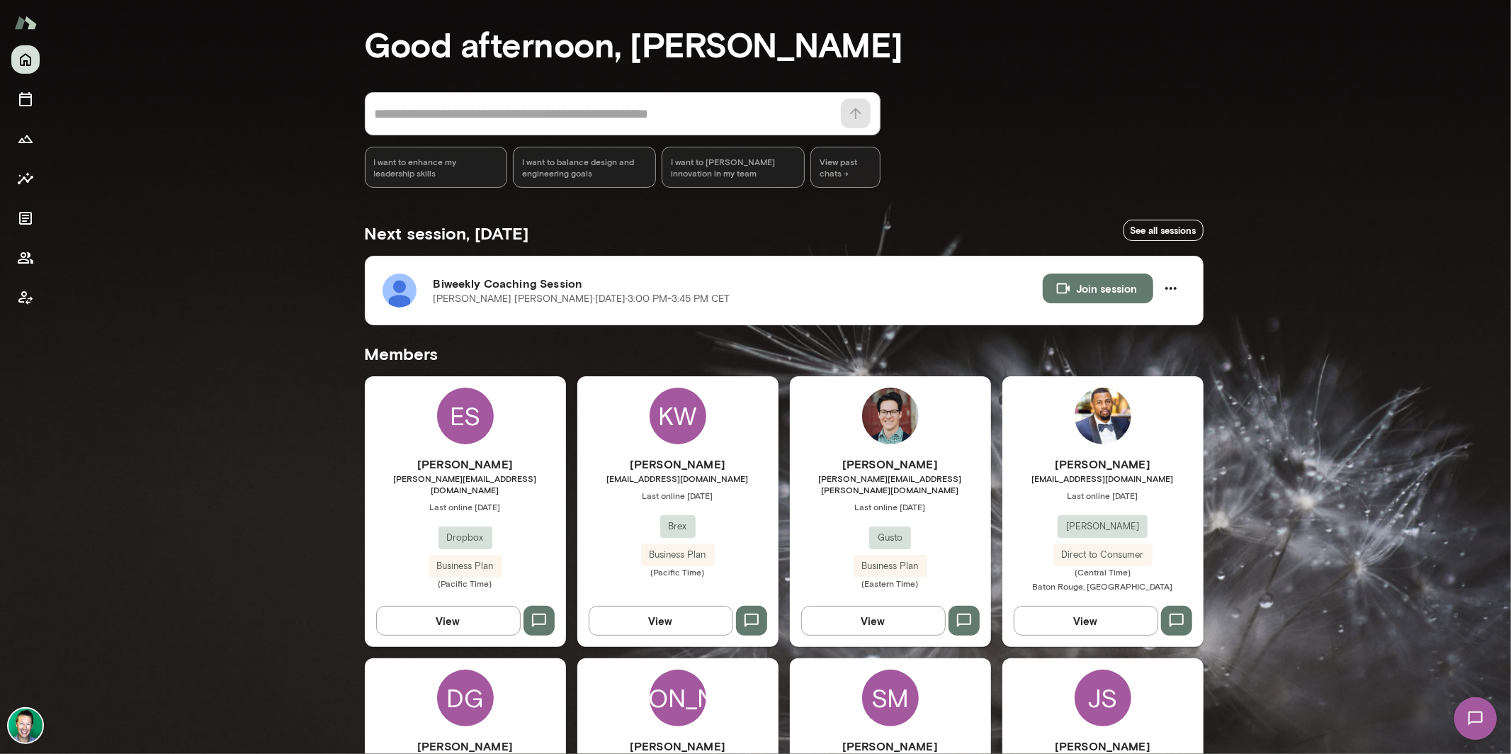
click at [1476, 723] on img at bounding box center [1475, 718] width 58 height 58
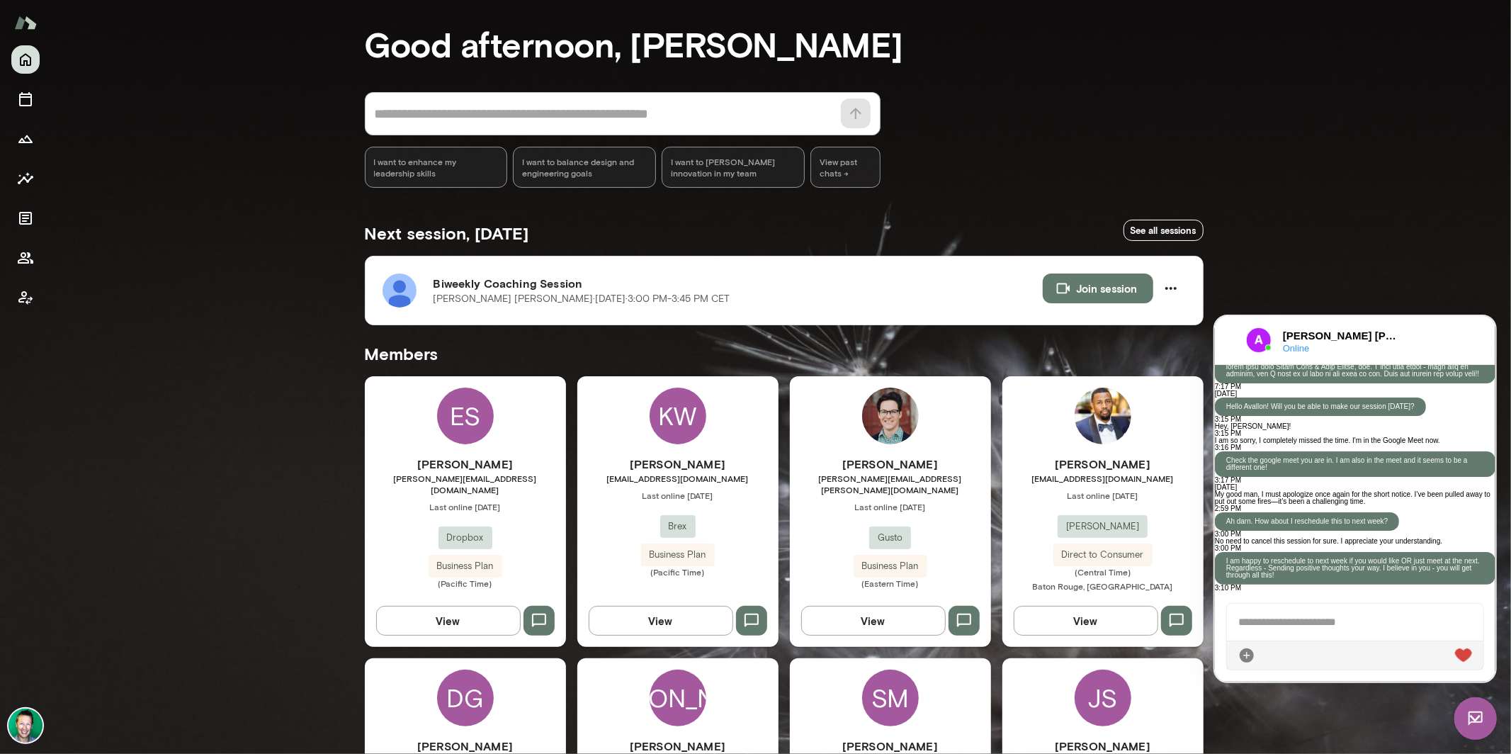
scroll to position [2379, 0]
drag, startPoint x: 33, startPoint y: 48, endPoint x: 30, endPoint y: 59, distance: 11.2
click at [33, 49] on button "Home" at bounding box center [25, 59] width 28 height 28
click at [18, 65] on icon "Home" at bounding box center [25, 59] width 17 height 17
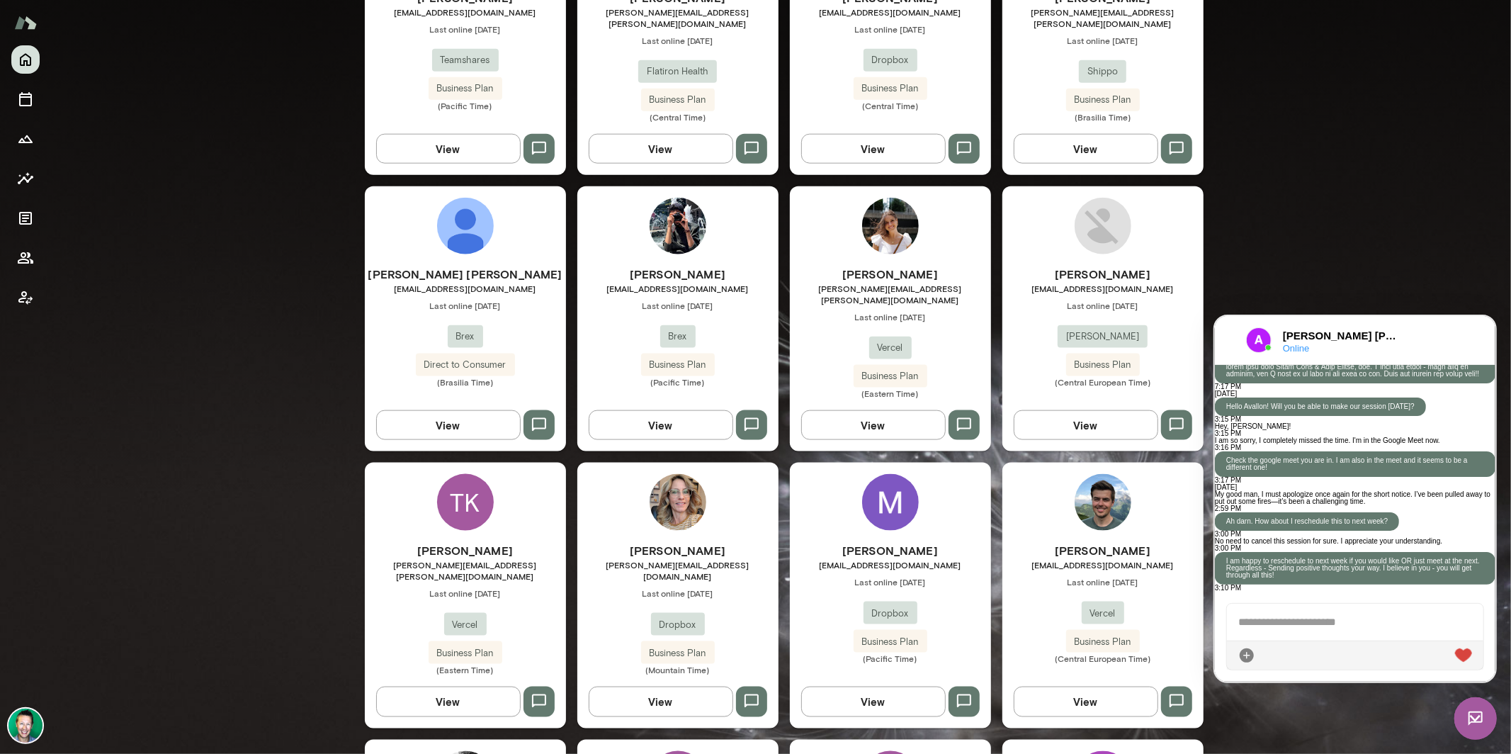
scroll to position [1822, 0]
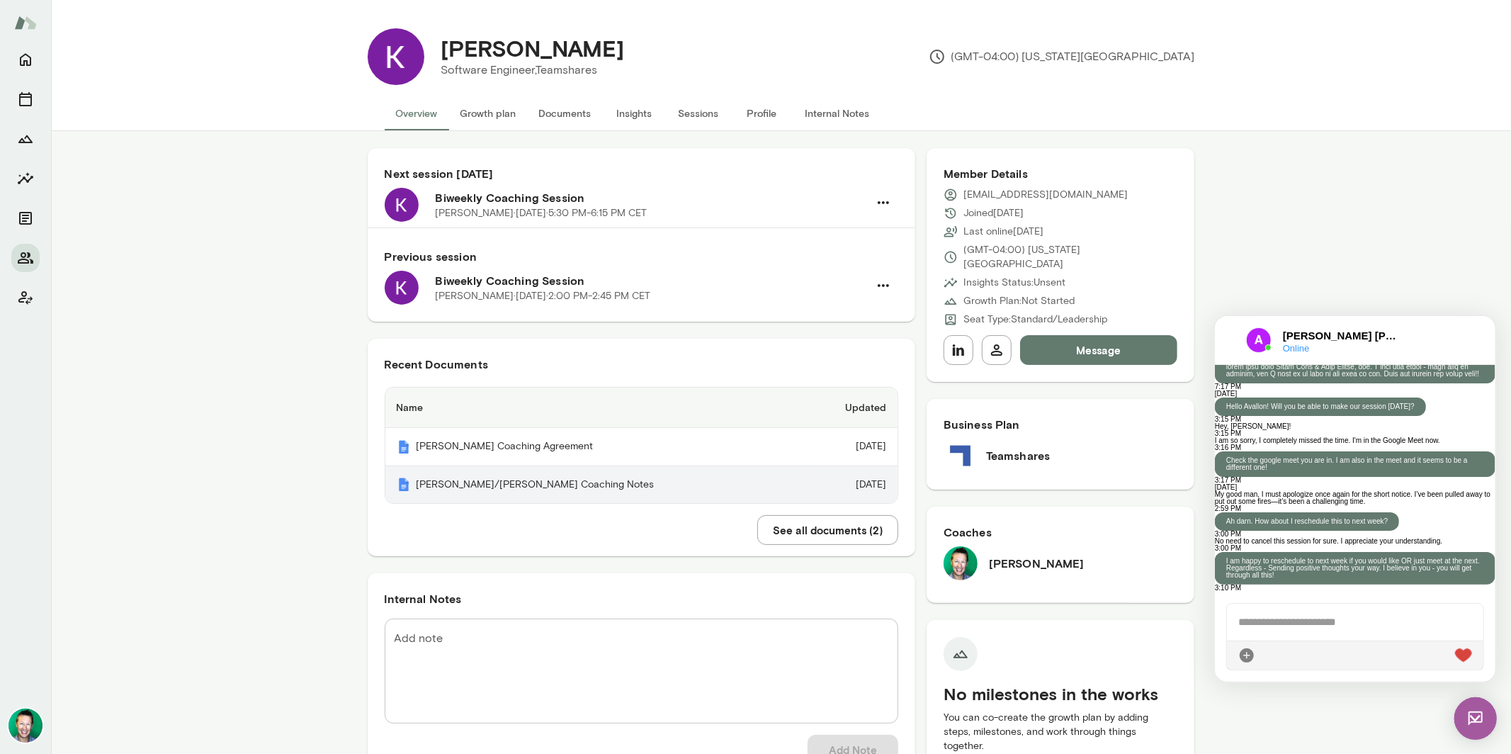
click at [467, 489] on th "[PERSON_NAME]/[PERSON_NAME] Coaching Notes" at bounding box center [593, 485] width 417 height 38
click at [1467, 713] on img at bounding box center [1475, 717] width 43 height 43
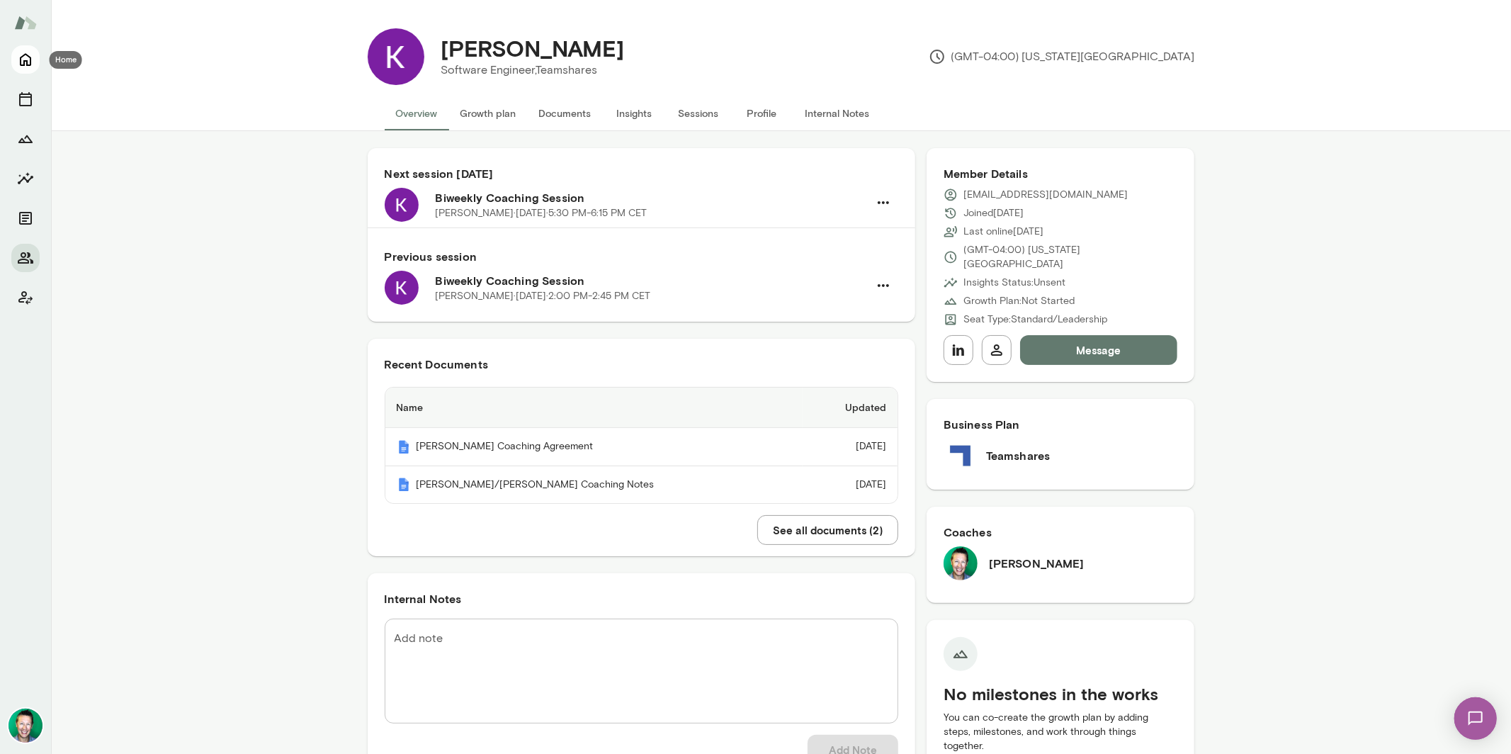
click at [26, 70] on button "Home" at bounding box center [25, 59] width 28 height 28
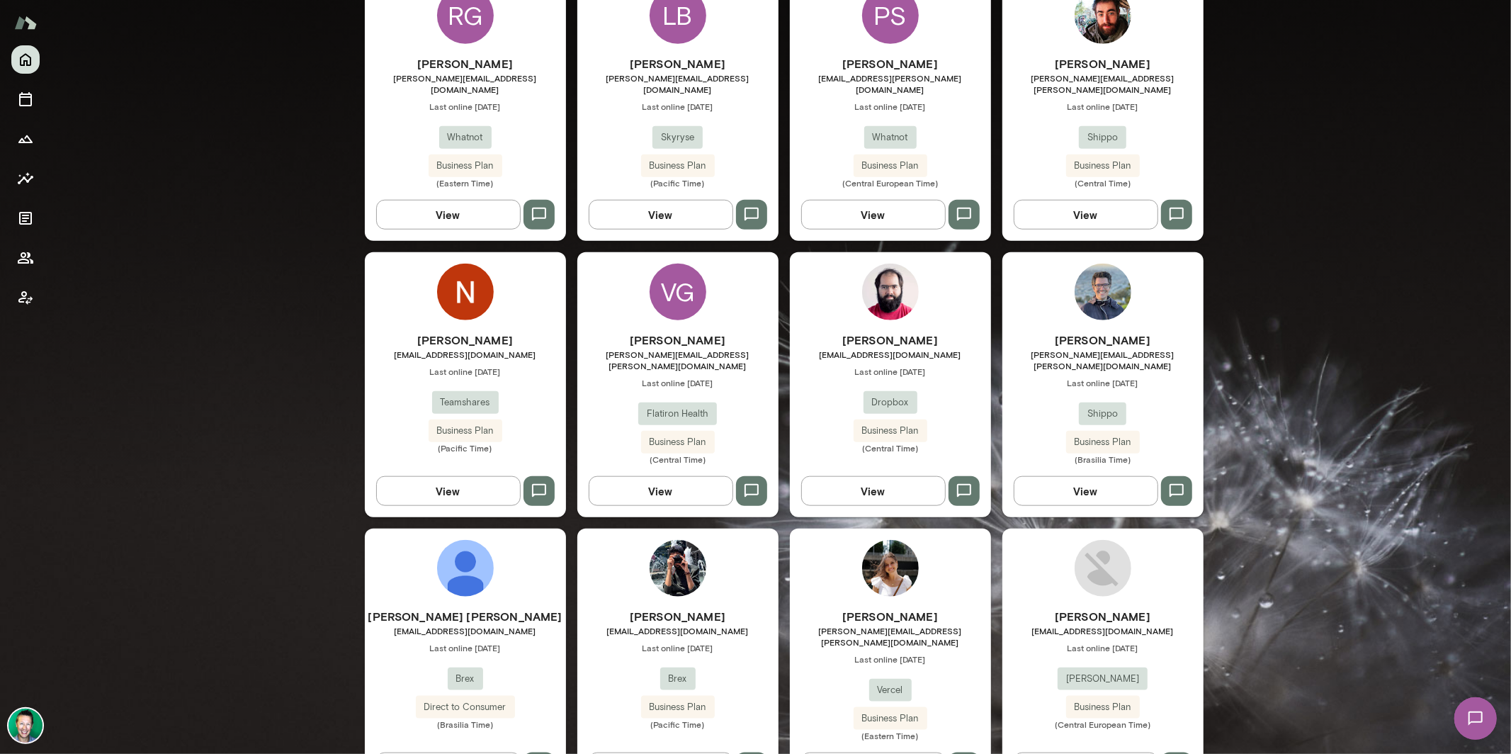
scroll to position [1093, 0]
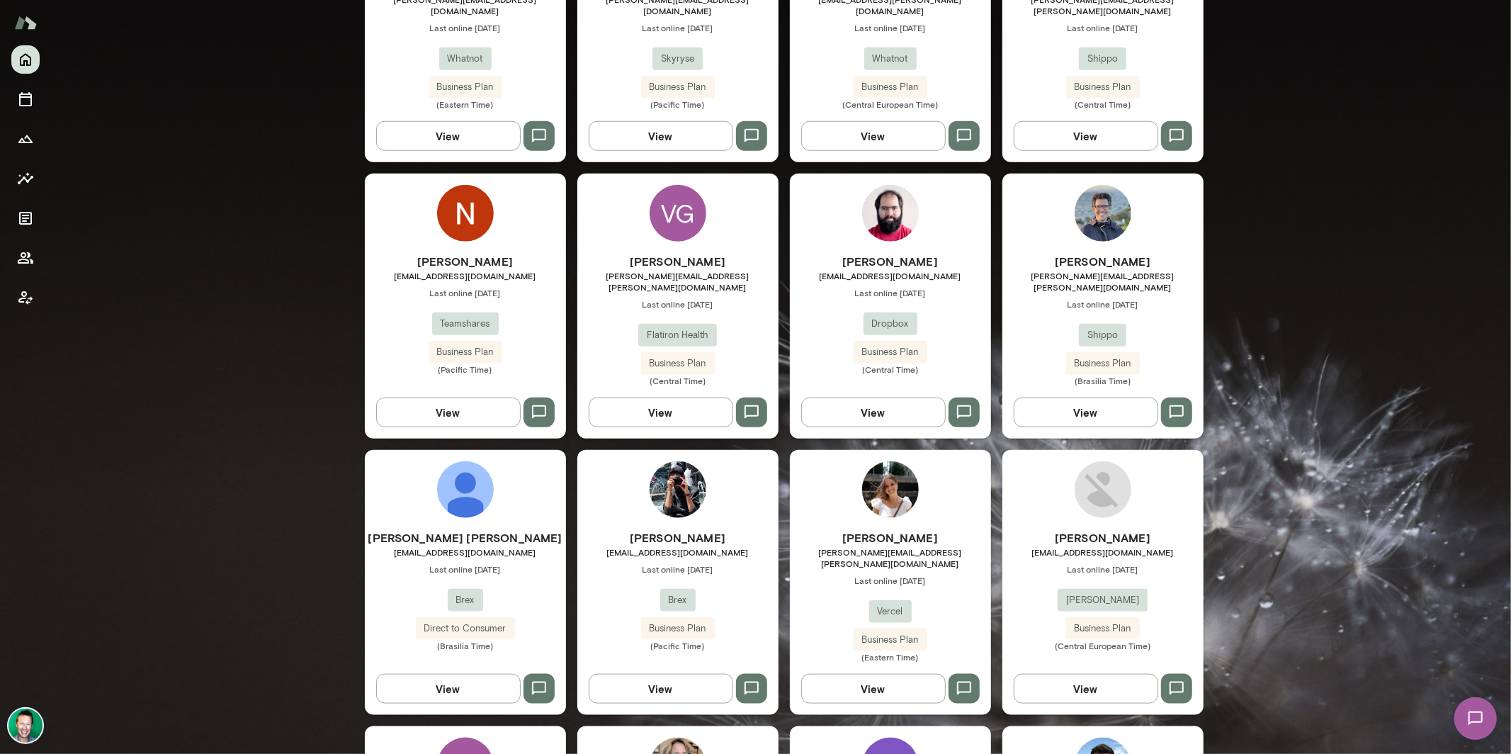
click at [857, 397] on button "View" at bounding box center [873, 412] width 145 height 30
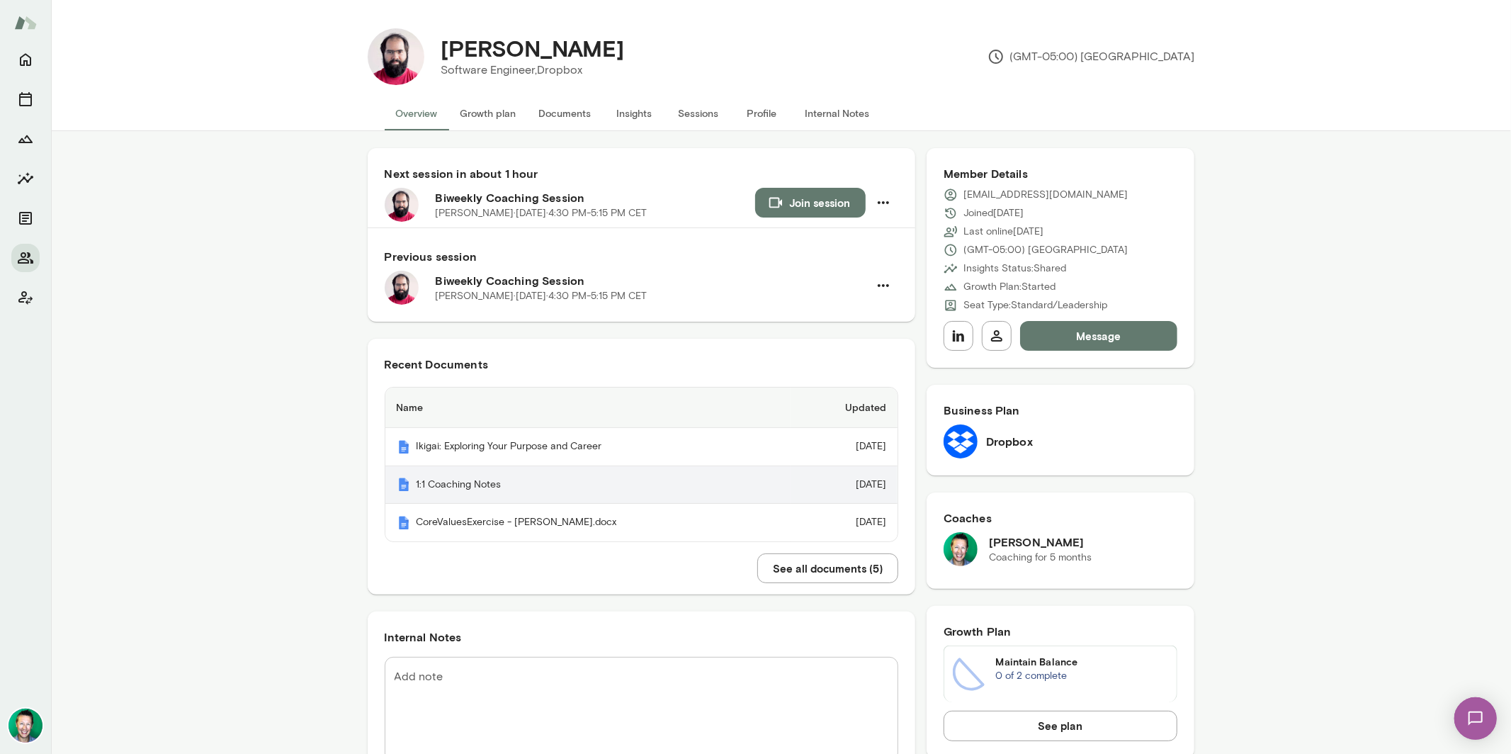
click at [472, 488] on th "1:1 Coaching Notes" at bounding box center [588, 485] width 406 height 38
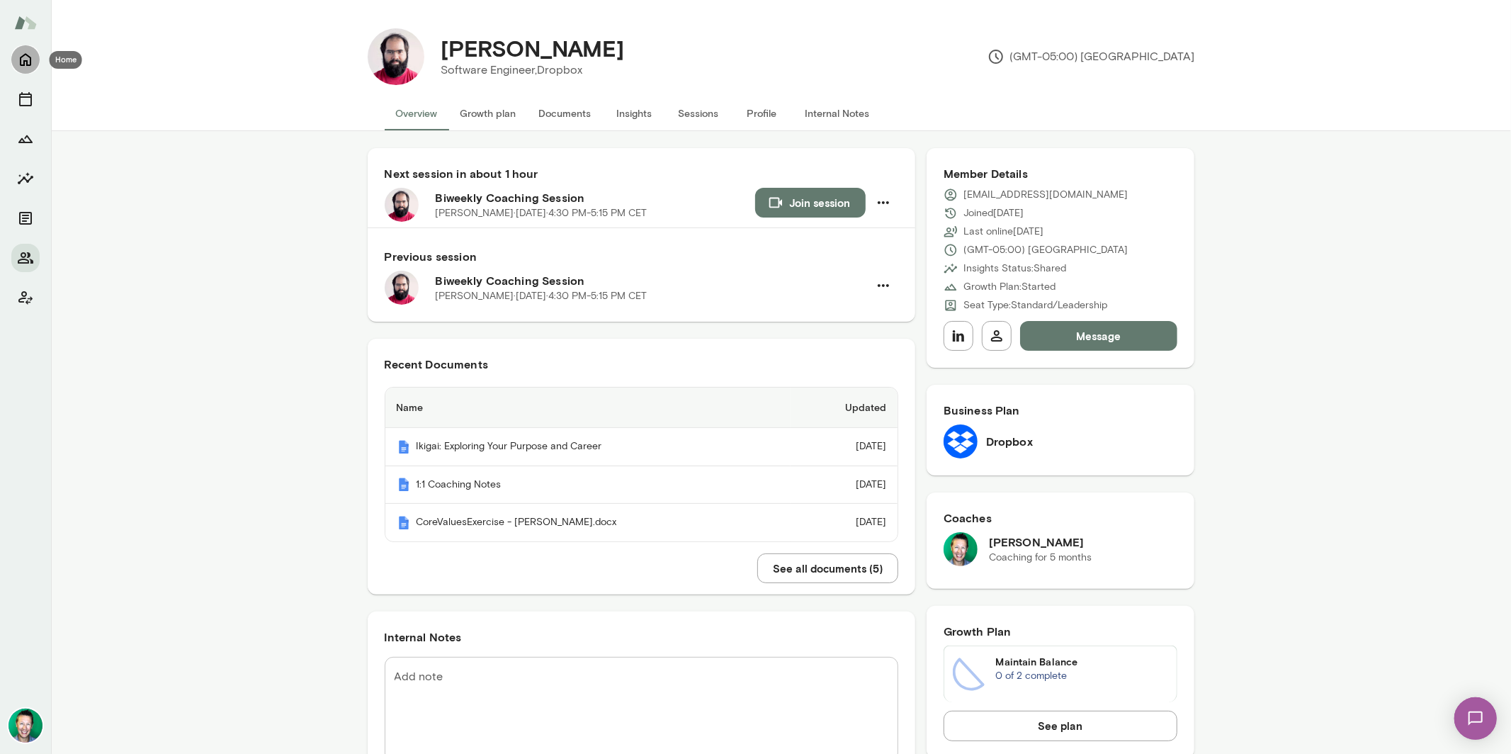
click at [28, 64] on icon "Home" at bounding box center [25, 60] width 11 height 13
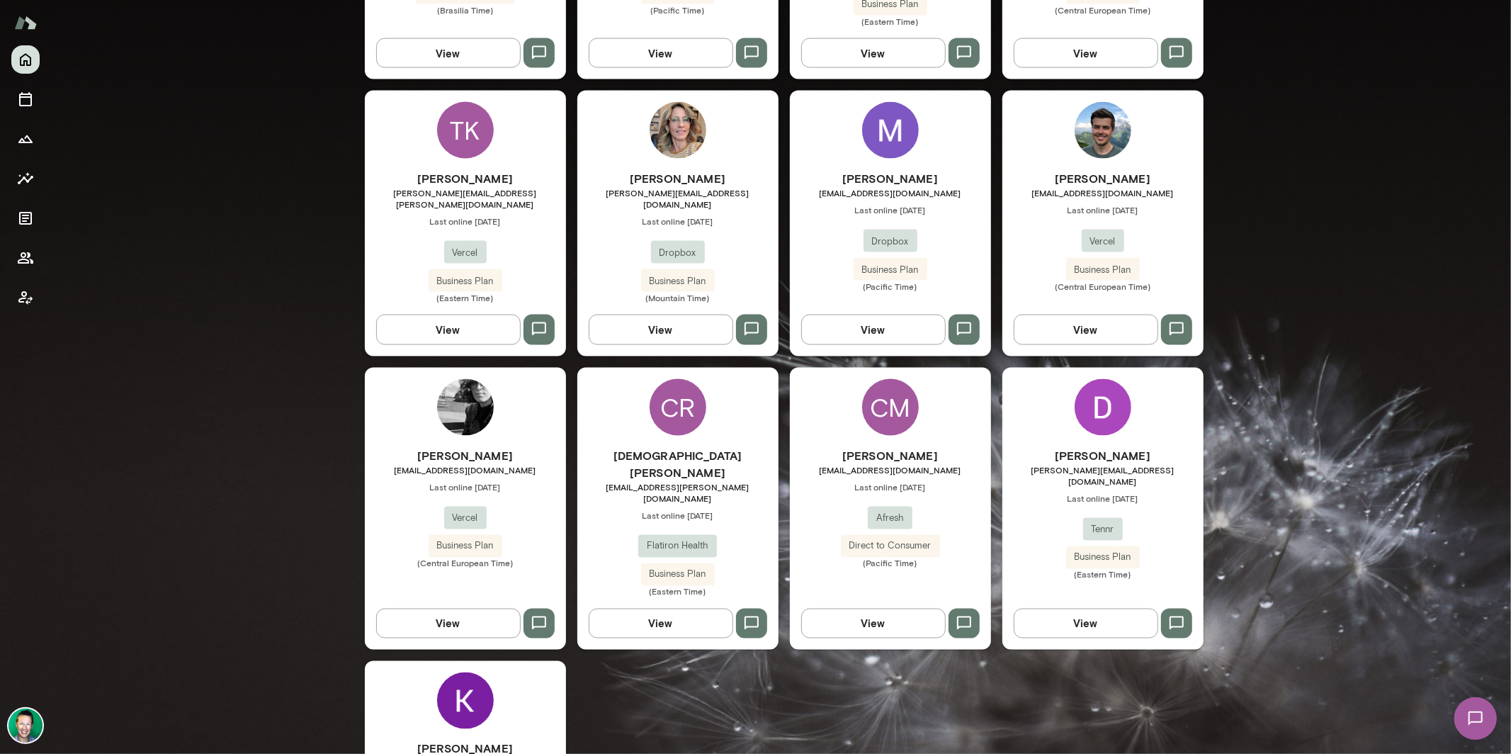
scroll to position [1738, 0]
